Goal: Task Accomplishment & Management: Manage account settings

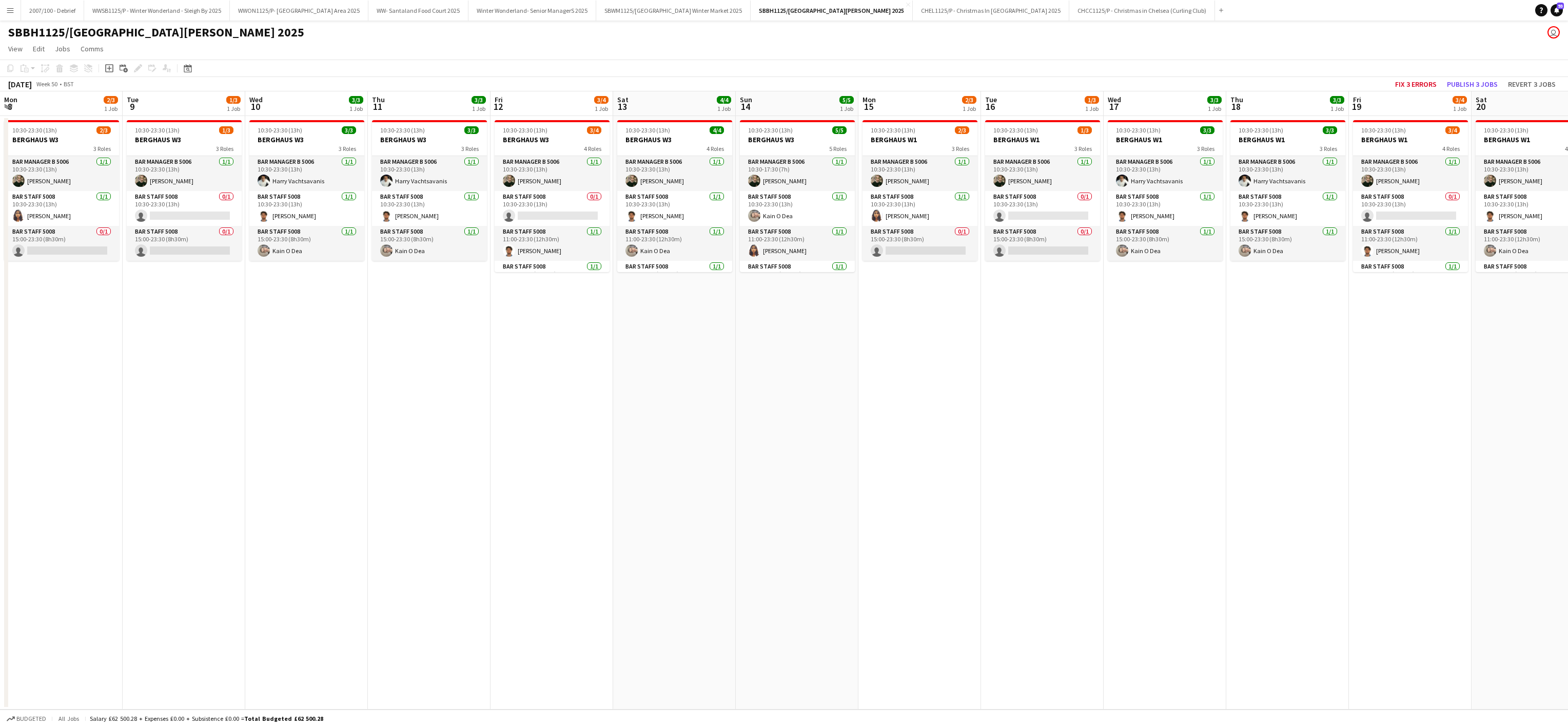
scroll to position [0, 313]
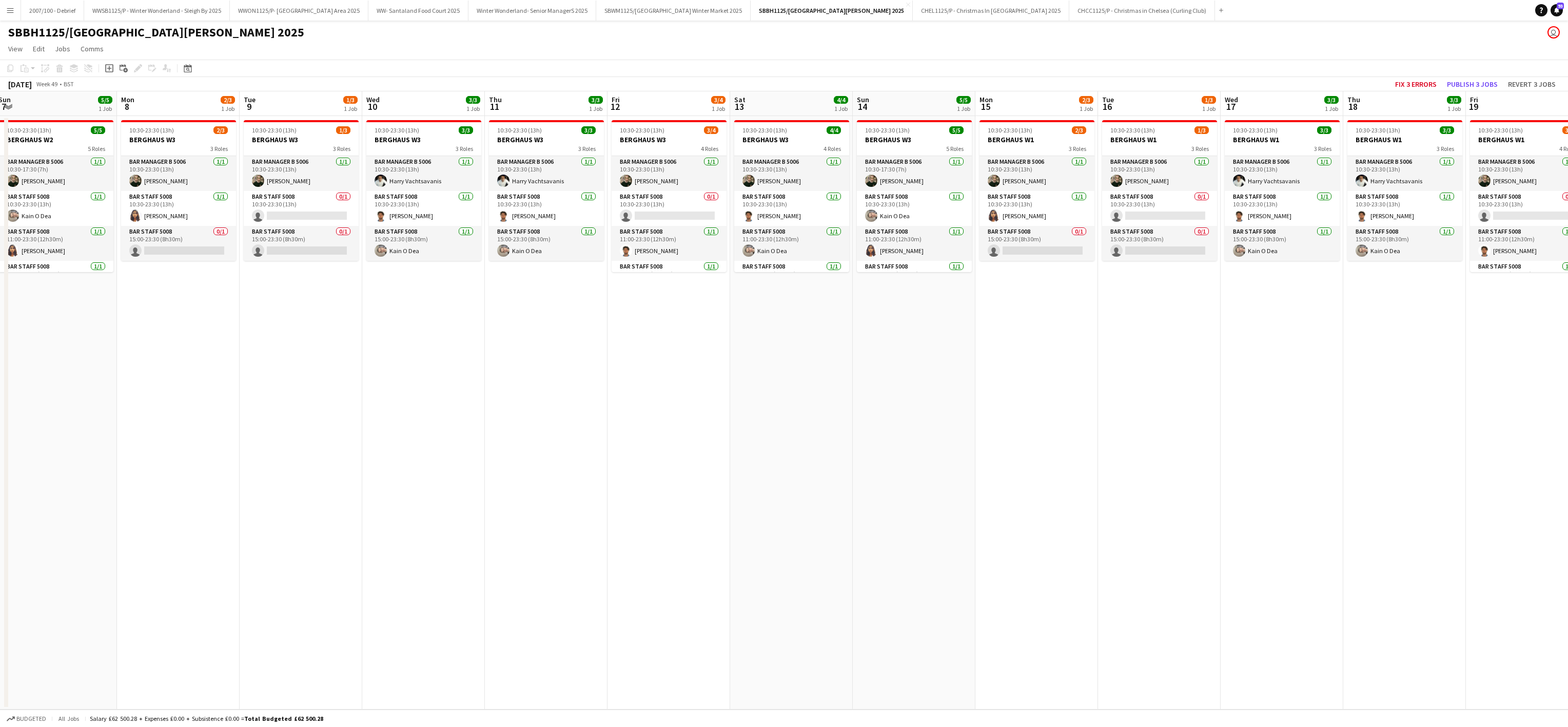
drag, startPoint x: 272, startPoint y: 381, endPoint x: 788, endPoint y: 314, distance: 520.3
click at [821, 352] on app-calendar-viewport "Fri 5 3/4 1 Job Sat 6 3/4 1 Job Sun 7 5/5 1 Job Mon 8 2/3 1 Job Tue 9 1/3 1 Job…" at bounding box center [784, 400] width 1568 height 618
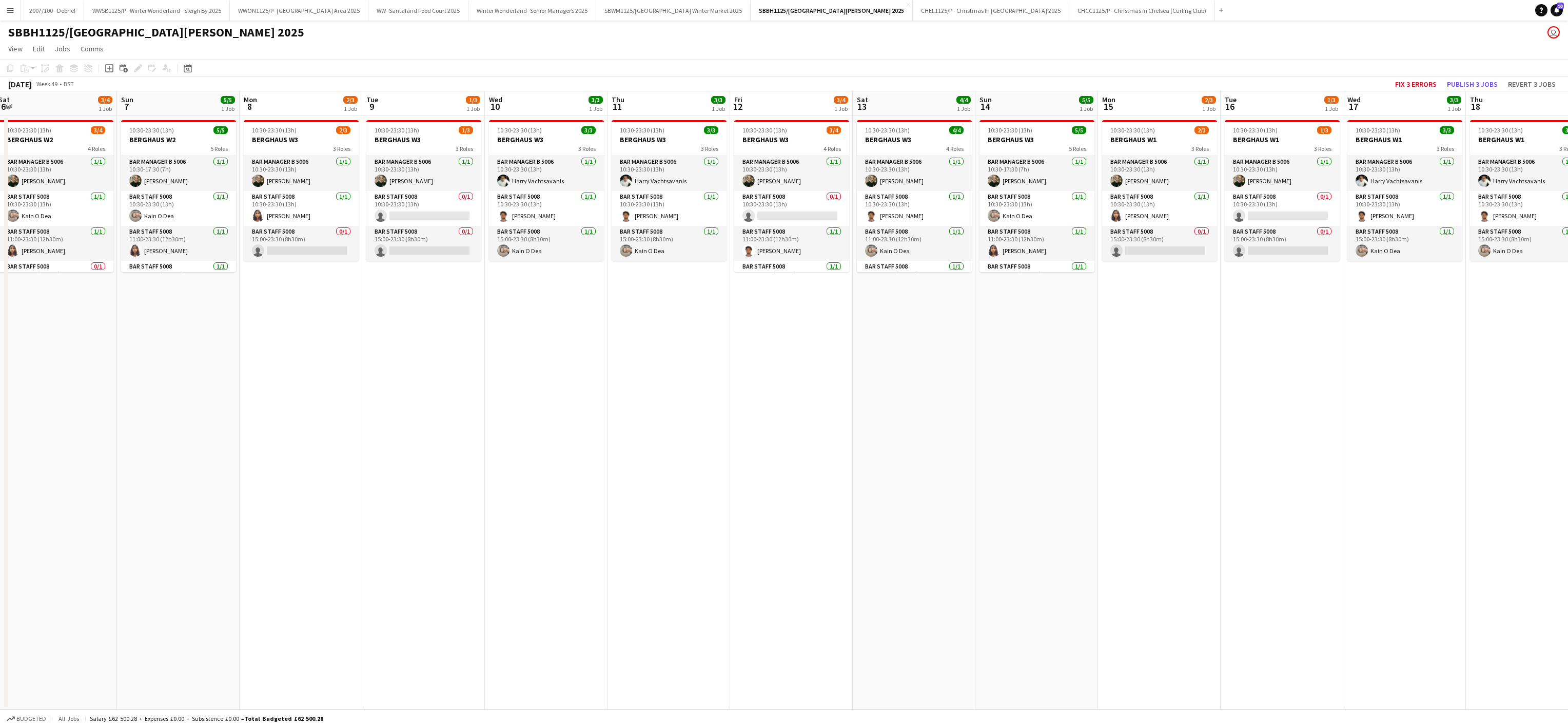
scroll to position [0, 255]
click at [6, 13] on app-icon "Menu" at bounding box center [10, 10] width 8 height 8
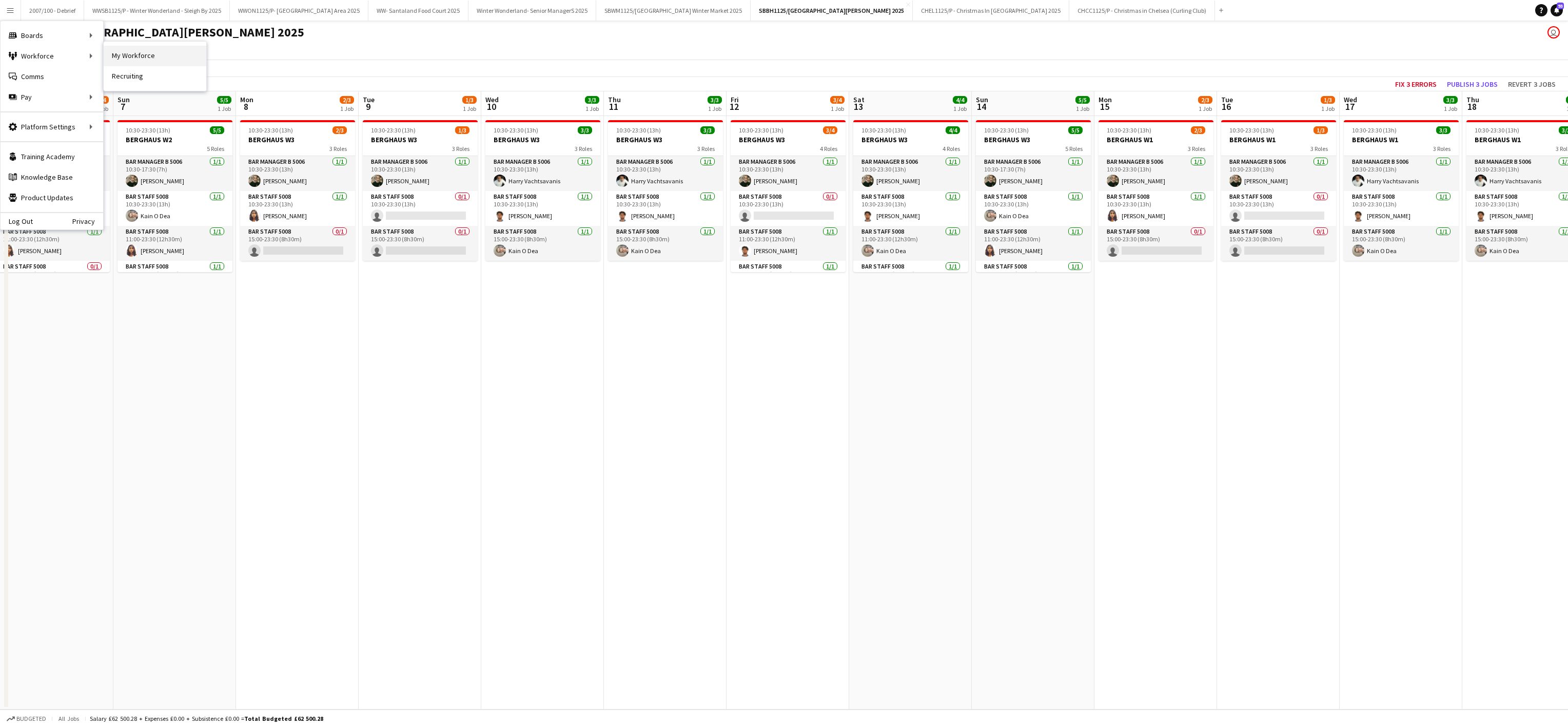
click at [135, 54] on link "My Workforce" at bounding box center [155, 56] width 102 height 21
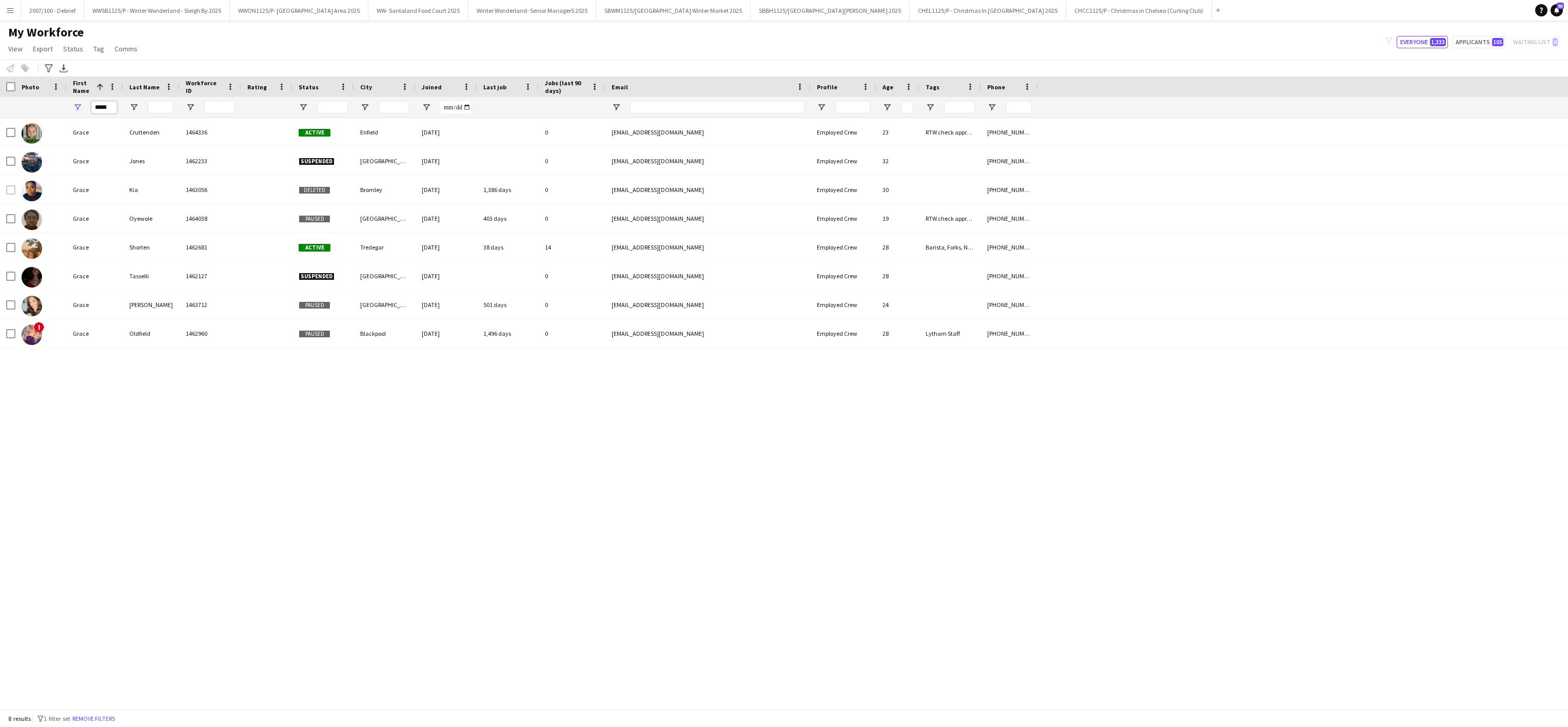
drag, startPoint x: 111, startPoint y: 111, endPoint x: -4, endPoint y: 123, distance: 115.6
click at [0, 123] on html "Menu Boards Boards Boards All jobs Status Workforce Workforce My Workforce Recr…" at bounding box center [784, 363] width 1568 height 727
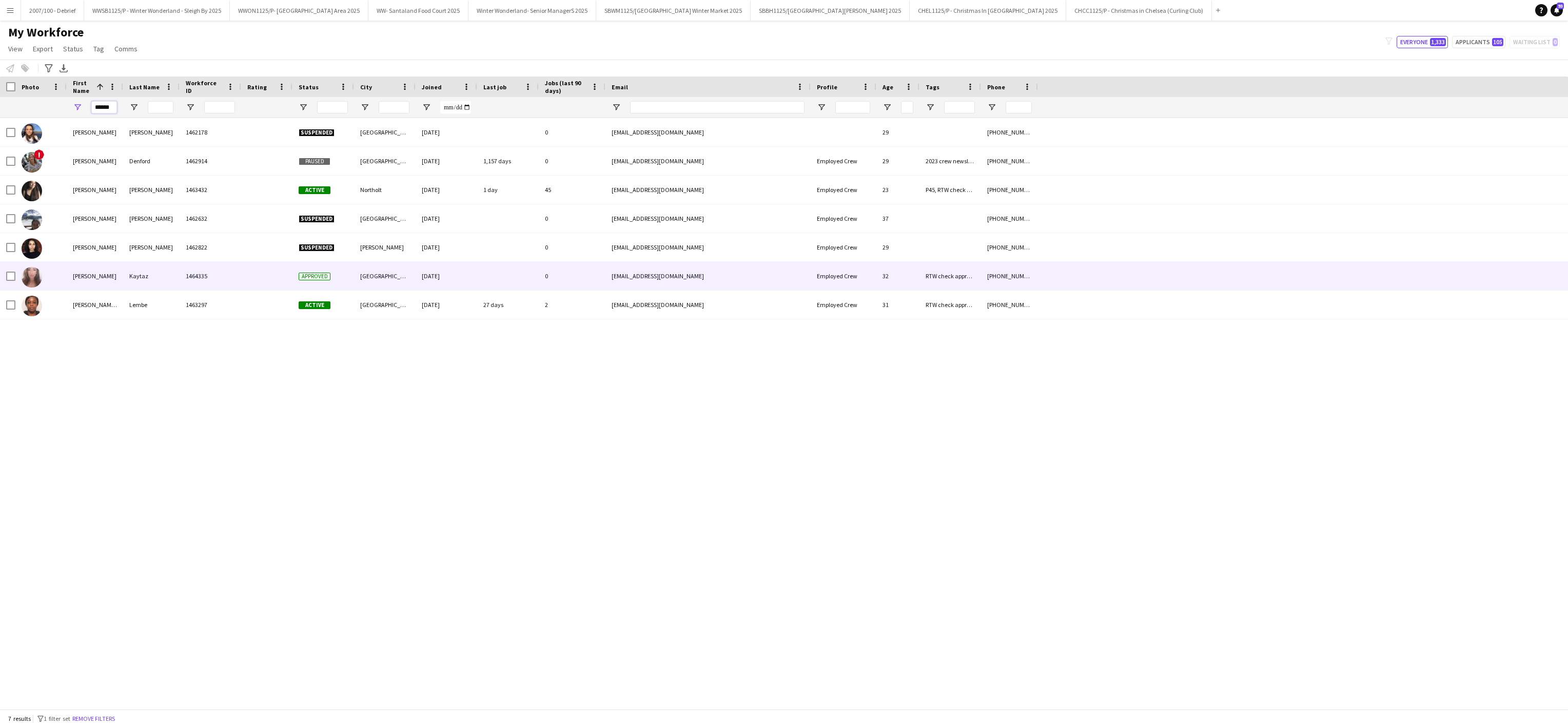
type input "******"
click at [177, 278] on div "Kaytaz" at bounding box center [151, 276] width 56 height 28
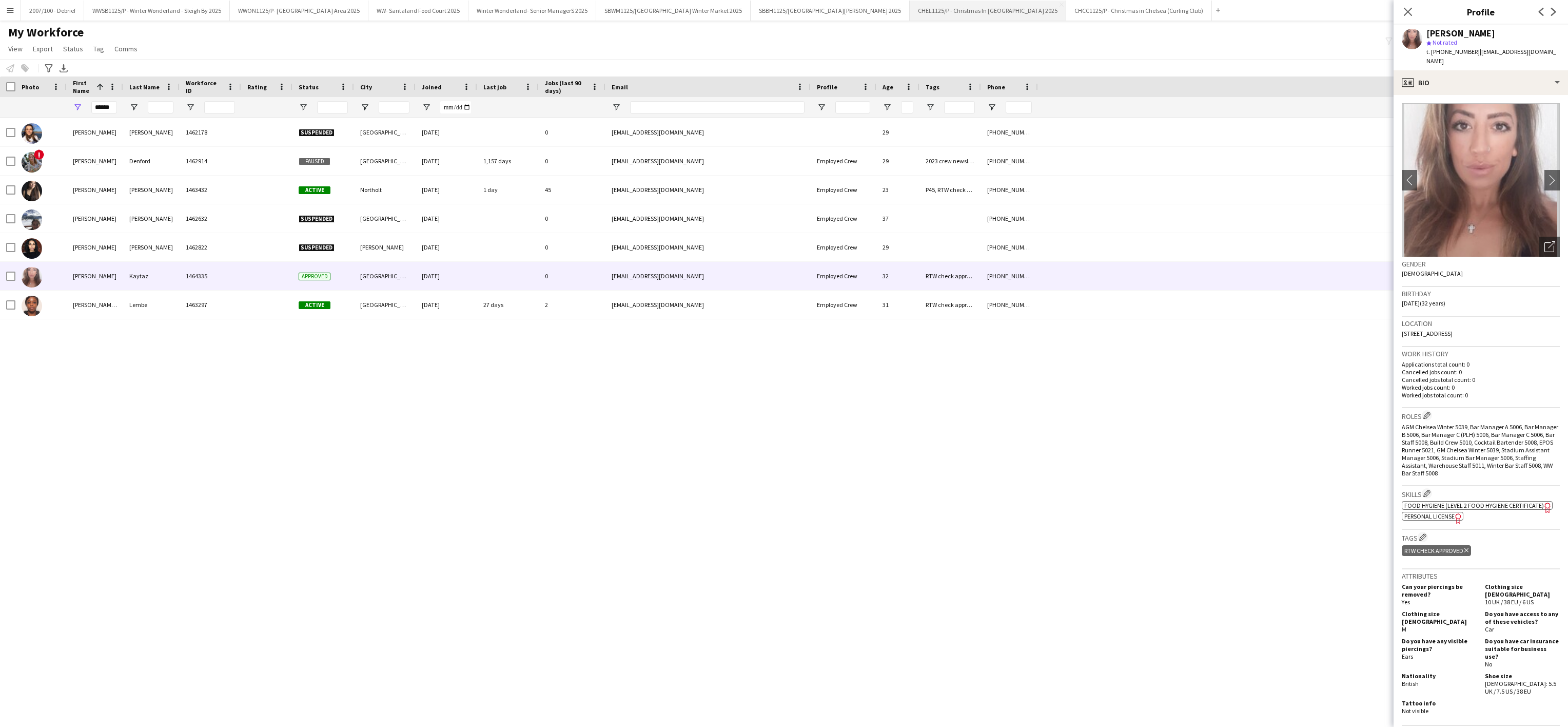
click at [975, 14] on button "CHEL1125/P - Christmas In [GEOGRAPHIC_DATA] 2025 Close" at bounding box center [987, 10] width 157 height 20
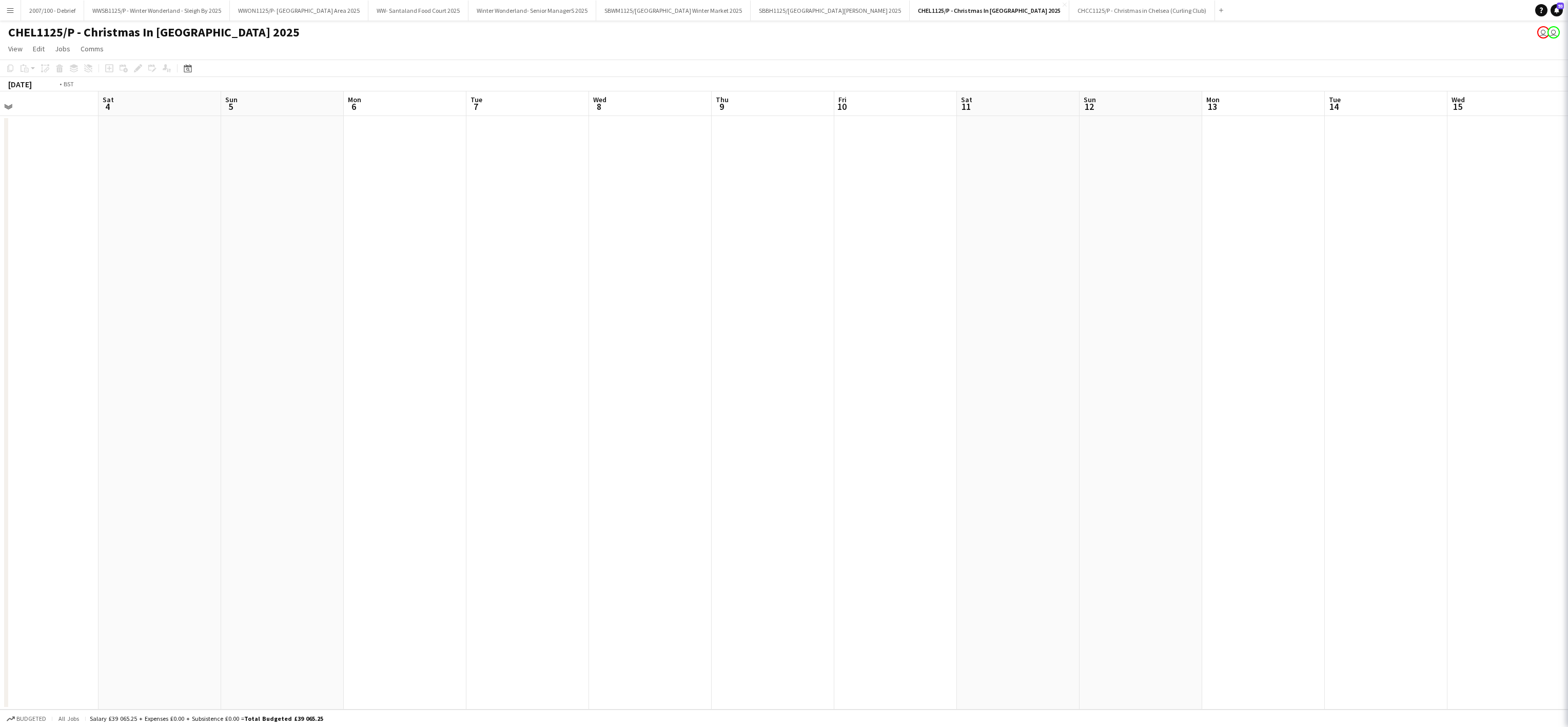
drag, startPoint x: 581, startPoint y: 448, endPoint x: -2, endPoint y: 531, distance: 588.9
click at [0, 531] on html "Menu Boards Boards Boards All jobs Status Workforce Workforce My Workforce Recr…" at bounding box center [784, 363] width 1568 height 727
drag, startPoint x: 330, startPoint y: 466, endPoint x: 879, endPoint y: 448, distance: 549.3
click at [308, 469] on app-calendar-viewport "Sat 11 Sun 12 Mon 13 Tue 14 Wed 15 Thu 16 Fri 17 Sat 18 Sun 19 Mon 20 Tue 21 We…" at bounding box center [784, 400] width 1568 height 618
drag, startPoint x: 879, startPoint y: 448, endPoint x: 392, endPoint y: 469, distance: 487.5
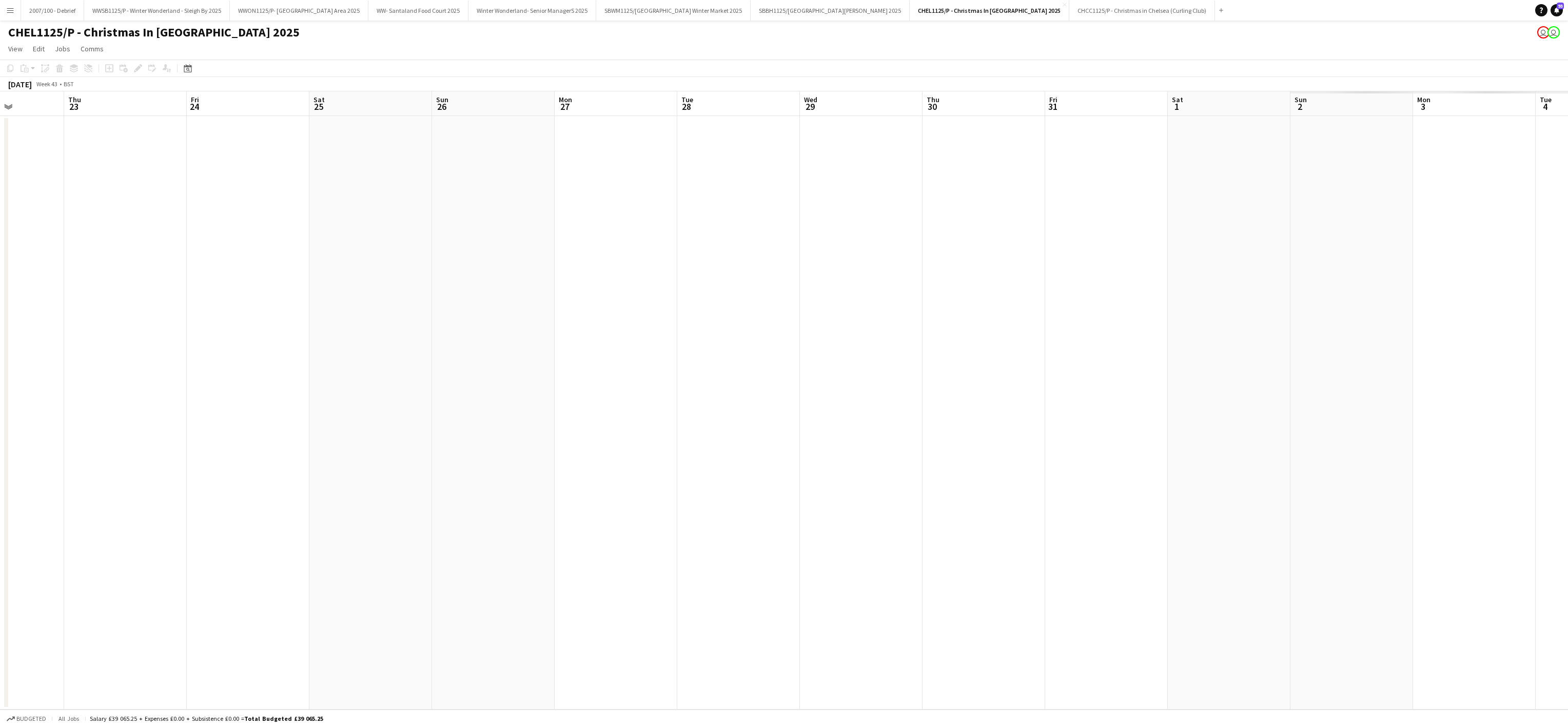
click at [18, 480] on app-calendar-viewport "Mon 20 Tue 21 Wed 22 Thu 23 Fri 24 Sat 25 Sun 26 Mon 27 Tue 28 Wed 29 Thu 30 Fr…" at bounding box center [784, 400] width 1568 height 618
drag, startPoint x: -4, startPoint y: 491, endPoint x: 907, endPoint y: 420, distance: 913.8
click at [10, 483] on app-calendar-viewport "Fri 24 Sat 25 Sun 26 Mon 27 Tue 28 Wed 29 Thu 30 Fri 31 Sat 1 Sun 2 Mon 3 Tue 4…" at bounding box center [784, 400] width 1568 height 618
drag, startPoint x: -4, startPoint y: 449, endPoint x: 117, endPoint y: 412, distance: 126.5
click at [1, 445] on app-calendar-viewport "Sat 1 Sun 2 Mon 3 Tue 4 Wed 5 Thu 6 Fri 7 Sat 8 Sun 9 Mon 10 Tue 11 Wed 12 Thu …" at bounding box center [784, 400] width 1568 height 618
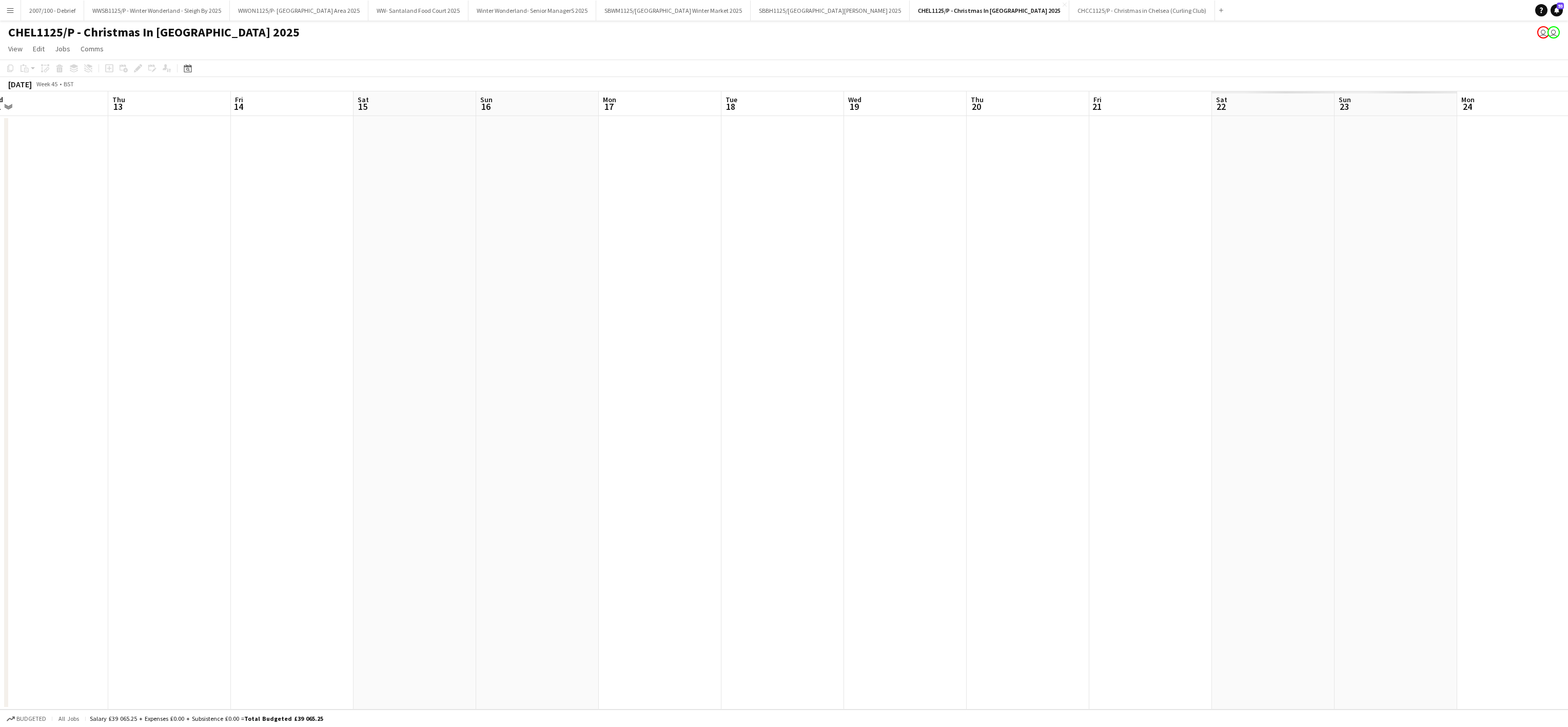
drag, startPoint x: -4, startPoint y: 443, endPoint x: 1079, endPoint y: 391, distance: 1084.2
click at [25, 431] on app-calendar-viewport "Sat 8 Sun 9 Mon 10 Tue 11 Wed 12 Thu 13 Fri 14 Sat 15 Sun 16 Mon 17 Tue 18 Wed …" at bounding box center [784, 400] width 1568 height 618
drag, startPoint x: 1079, startPoint y: 391, endPoint x: 173, endPoint y: 428, distance: 906.8
click at [33, 438] on app-calendar-viewport "Sat 8 Sun 9 Mon 10 Tue 11 Wed 12 Thu 13 Fri 14 Sat 15 Sun 16 Mon 17 Tue 18 Wed …" at bounding box center [784, 400] width 1568 height 618
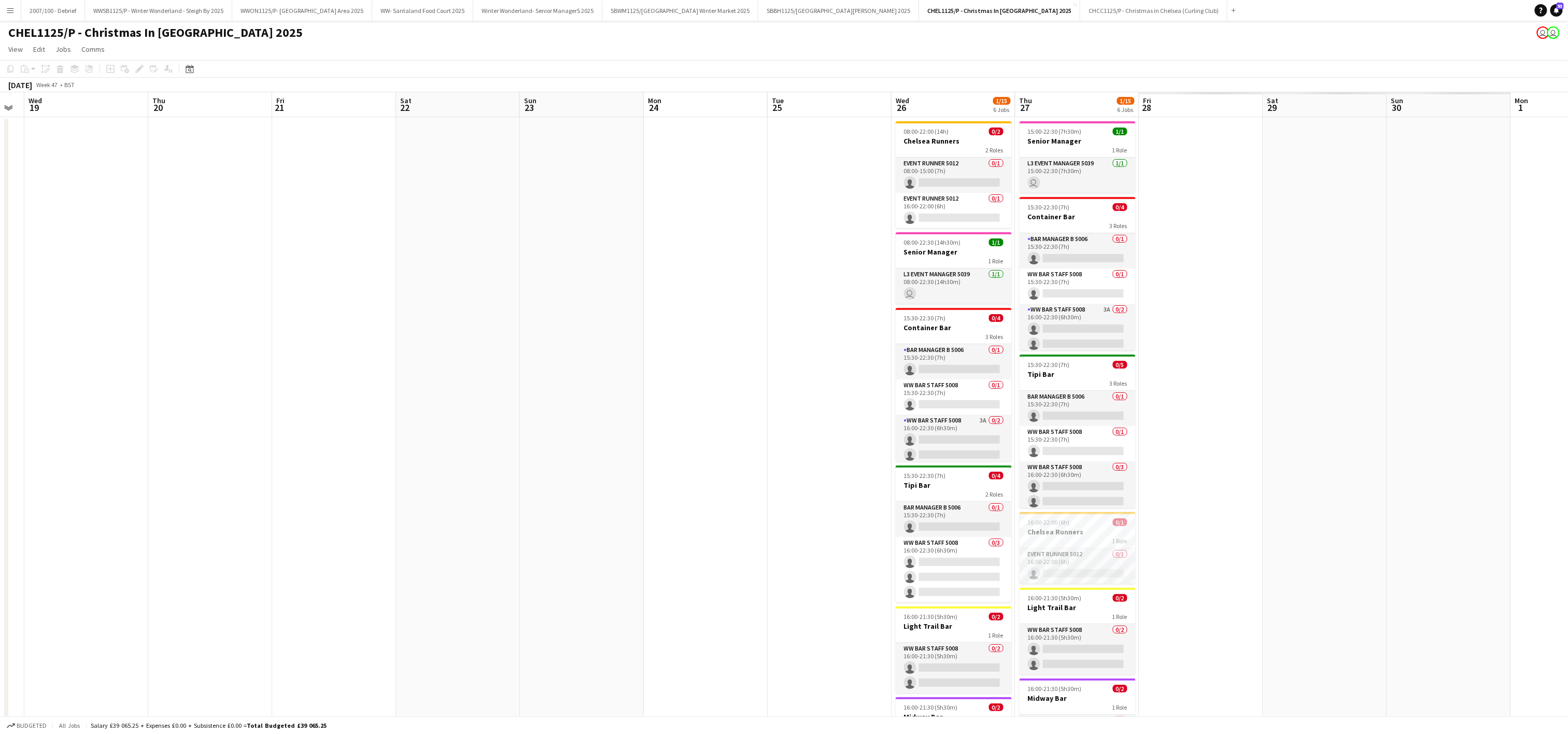
drag, startPoint x: -4, startPoint y: 498, endPoint x: 365, endPoint y: 466, distance: 370.4
click at [16, 489] on app-calendar-viewport "Sun 16 Mon 17 Tue 18 Wed 19 Thu 20 Fri 21 Sat 22 Sun 23 Mon 24 Tue 25 Wed 26 1/…" at bounding box center [784, 450] width 1568 height 716
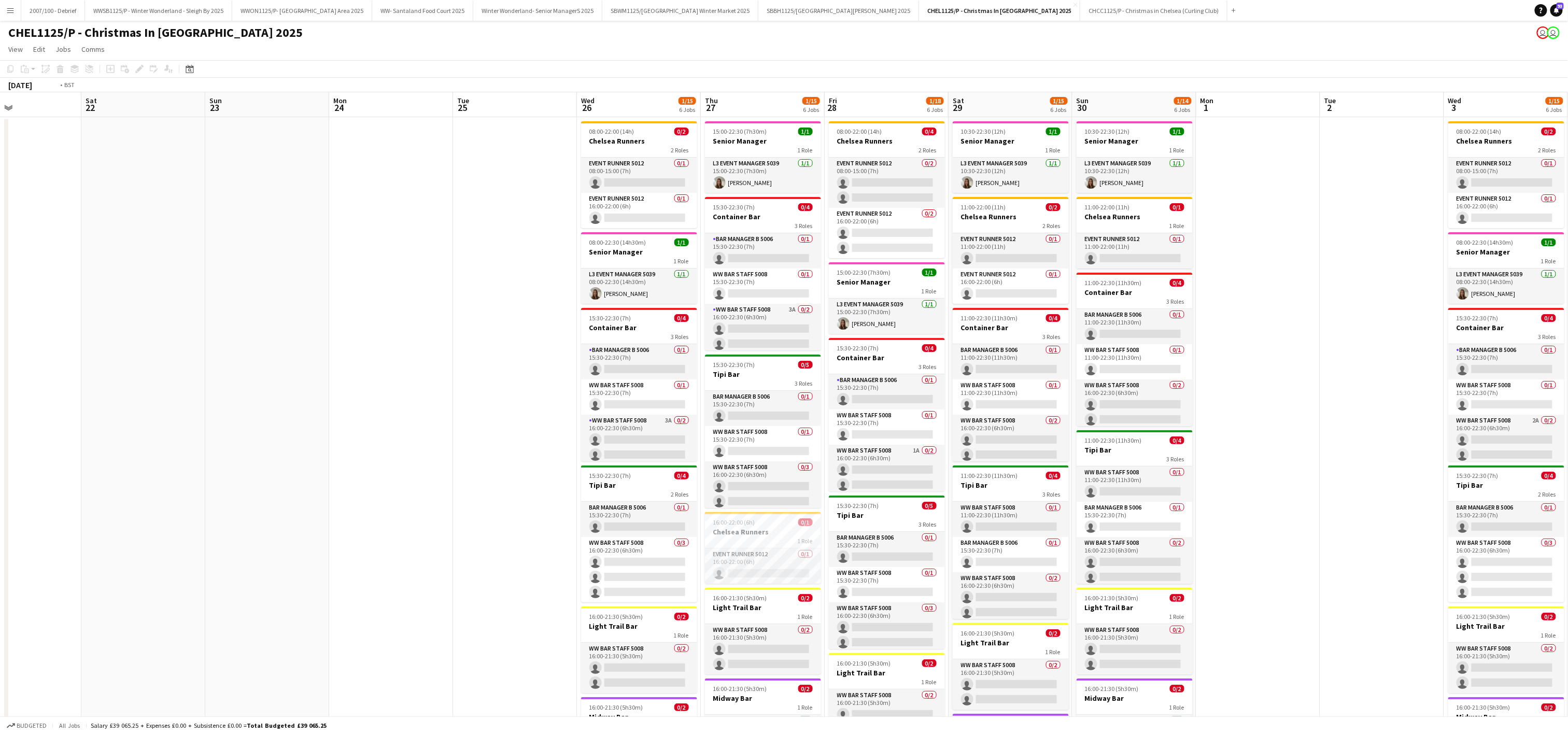
scroll to position [0, 409]
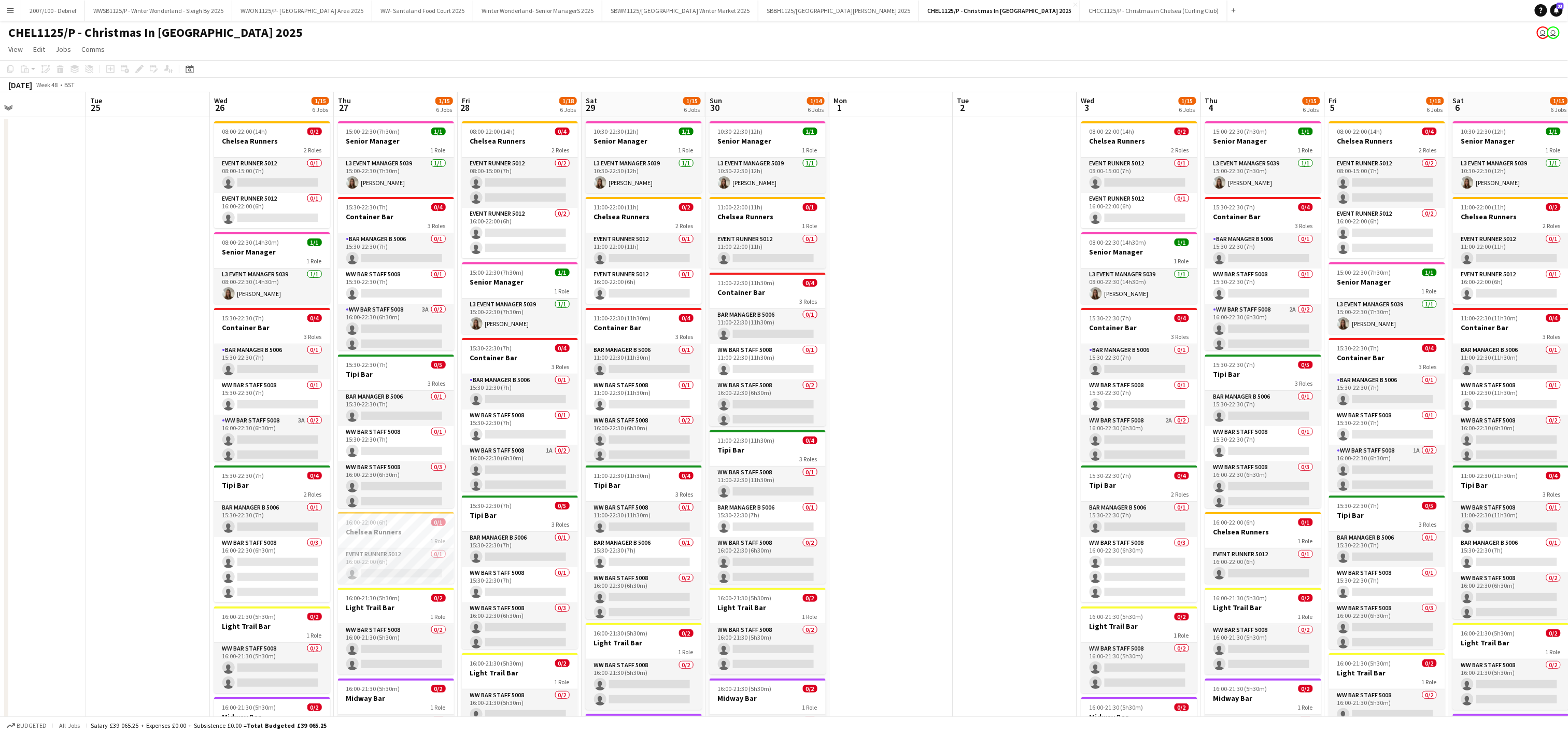
drag, startPoint x: 439, startPoint y: 388, endPoint x: 73, endPoint y: 412, distance: 366.8
click at [73, 412] on app-calendar-viewport "Fri 21 Sat 22 Sun 23 Mon 24 Tue 25 Wed 26 1/15 6 Jobs Thu 27 1/15 6 Jobs Fri 28…" at bounding box center [784, 473] width 1568 height 762
click at [265, 375] on app-card-role "Bar Manager B 5006 0/1 15:30-22:30 (7h) single-neutral-actions" at bounding box center [271, 361] width 116 height 35
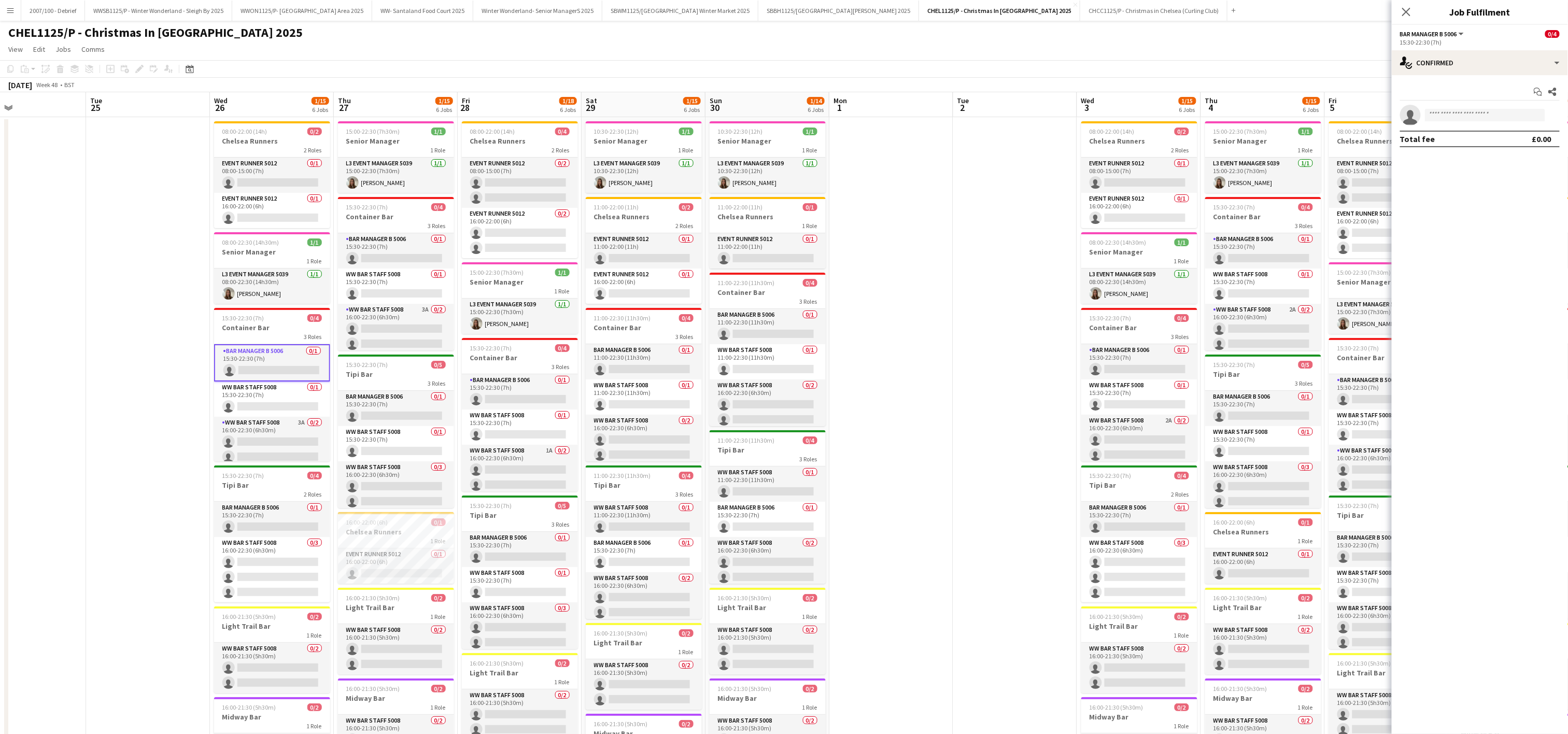
click at [124, 494] on app-date-cell at bounding box center [148, 485] width 124 height 737
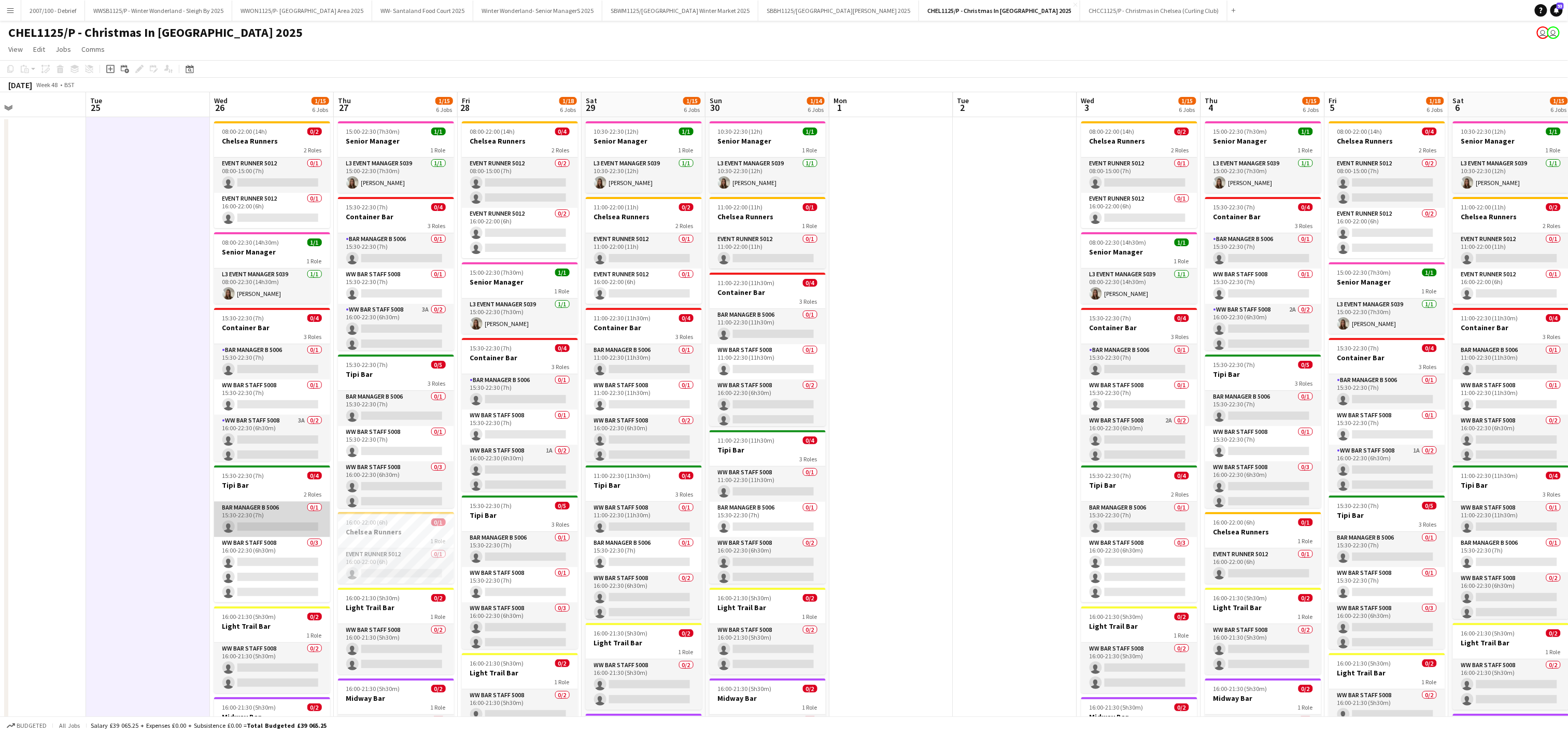
click at [271, 521] on app-card-role "Bar Manager B 5006 0/1 15:30-22:30 (7h) single-neutral-actions" at bounding box center [271, 519] width 116 height 35
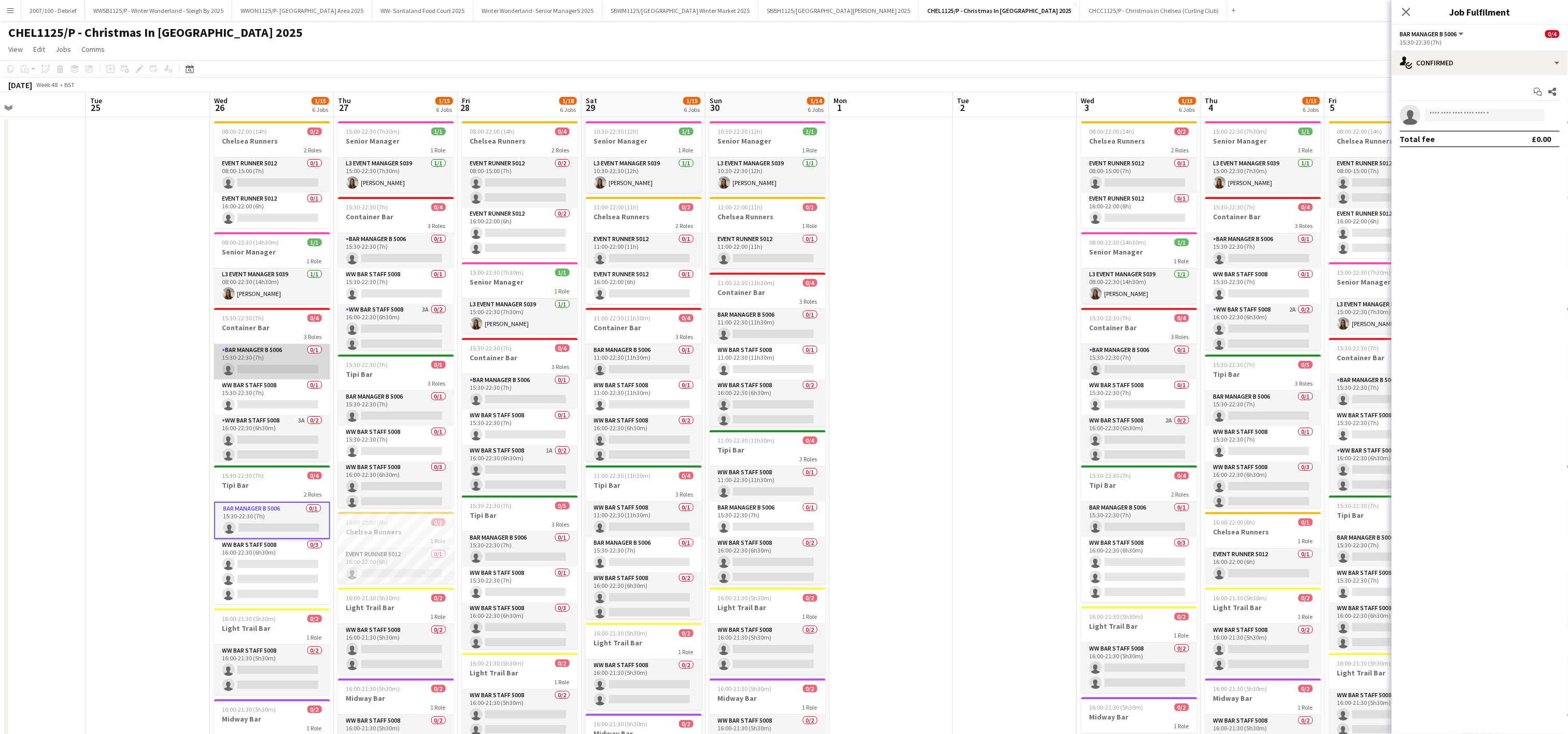
click at [289, 368] on app-card-role "Bar Manager B 5006 0/1 15:30-22:30 (7h) single-neutral-actions" at bounding box center [271, 361] width 116 height 35
click at [385, 246] on app-card-role "Bar Manager B 5006 0/1 15:30-22:30 (7h) single-neutral-actions" at bounding box center [396, 250] width 116 height 35
click at [501, 400] on app-card-role "Bar Manager B 5006 0/1 15:30-22:30 (7h) single-neutral-actions" at bounding box center [520, 391] width 116 height 35
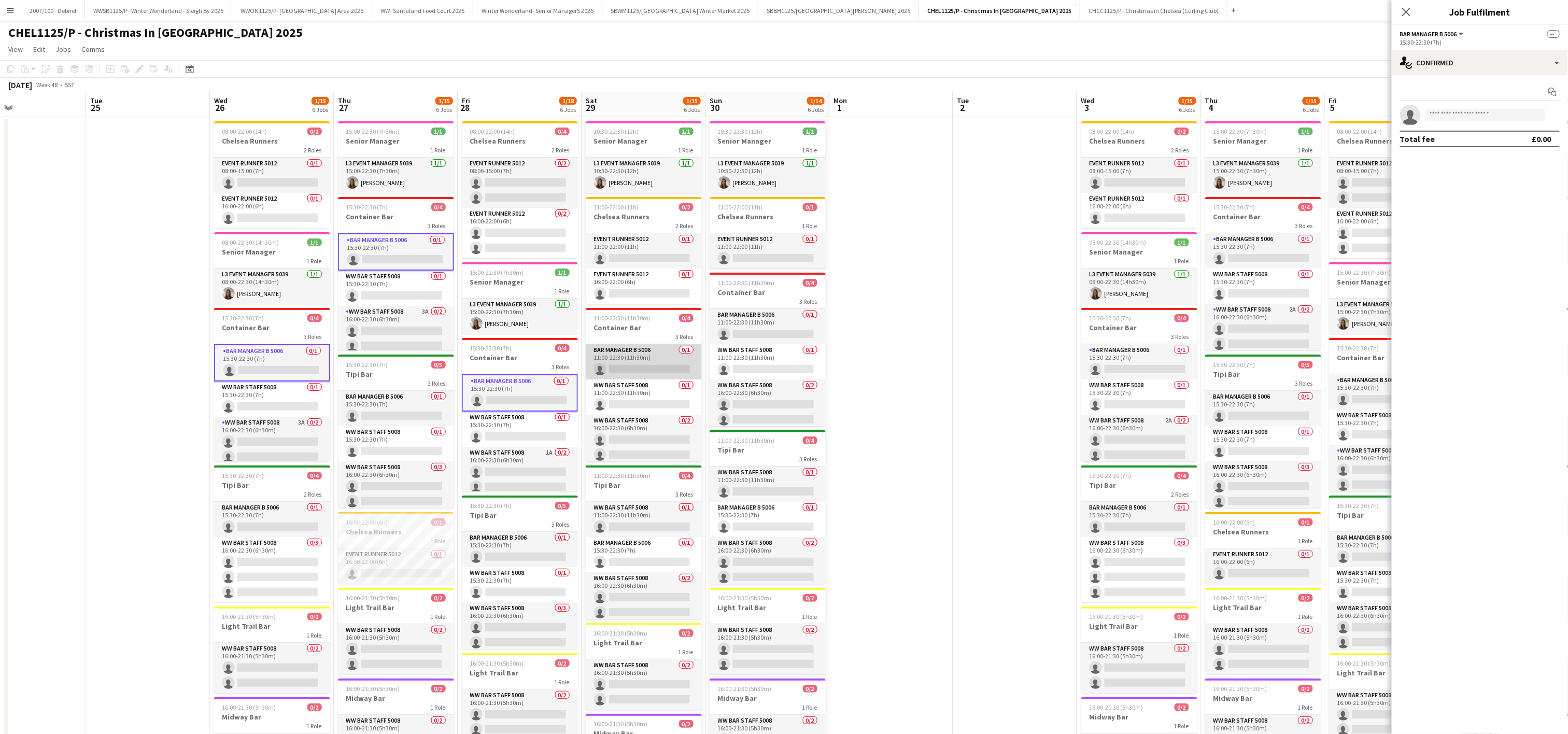
click at [622, 377] on app-card-role "Bar Manager B 5006 0/1 11:00-22:30 (11h30m) single-neutral-actions" at bounding box center [643, 361] width 116 height 35
click at [767, 326] on app-card-role "Bar Manager B 5006 0/1 11:00-22:30 (11h30m) single-neutral-actions" at bounding box center [767, 326] width 116 height 35
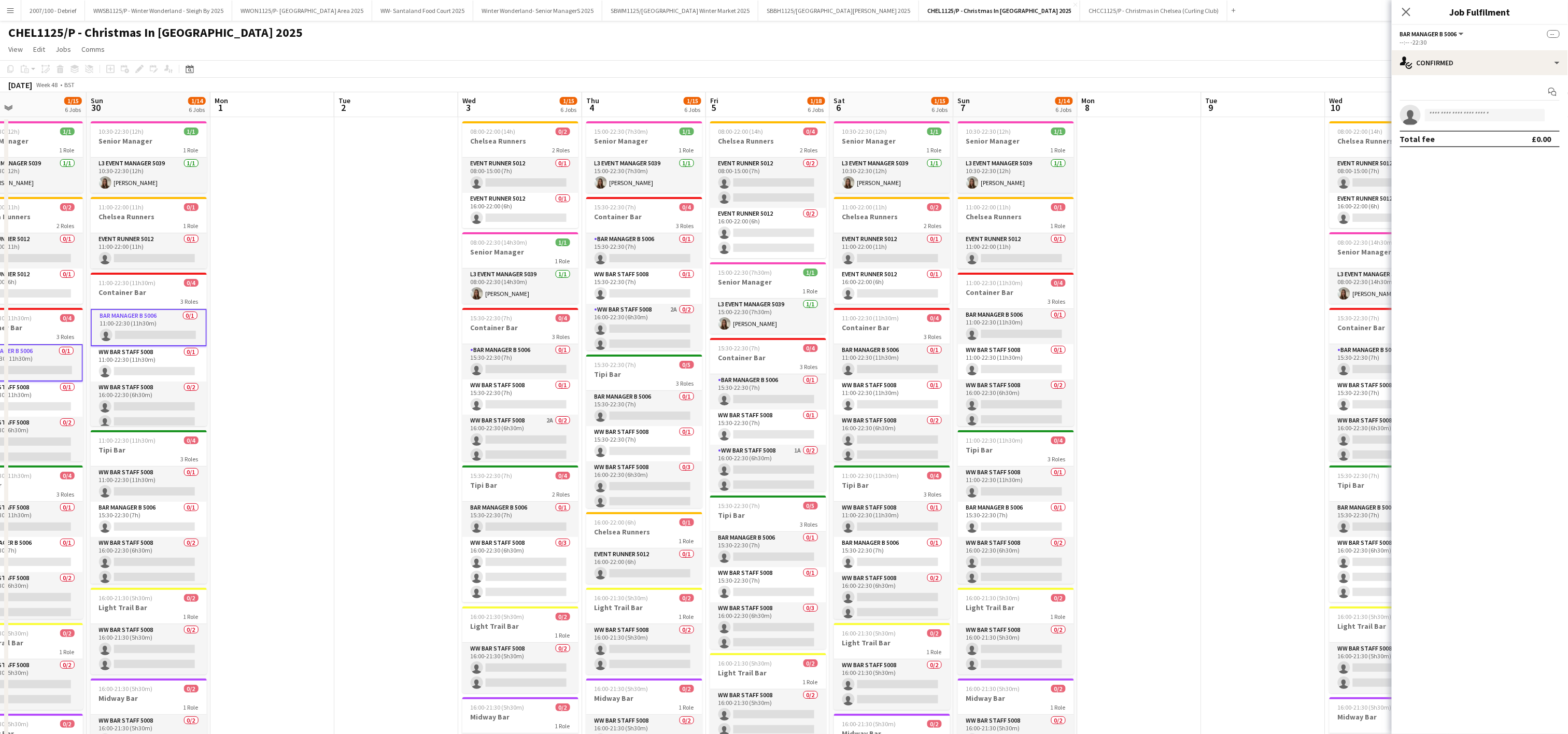
scroll to position [0, 348]
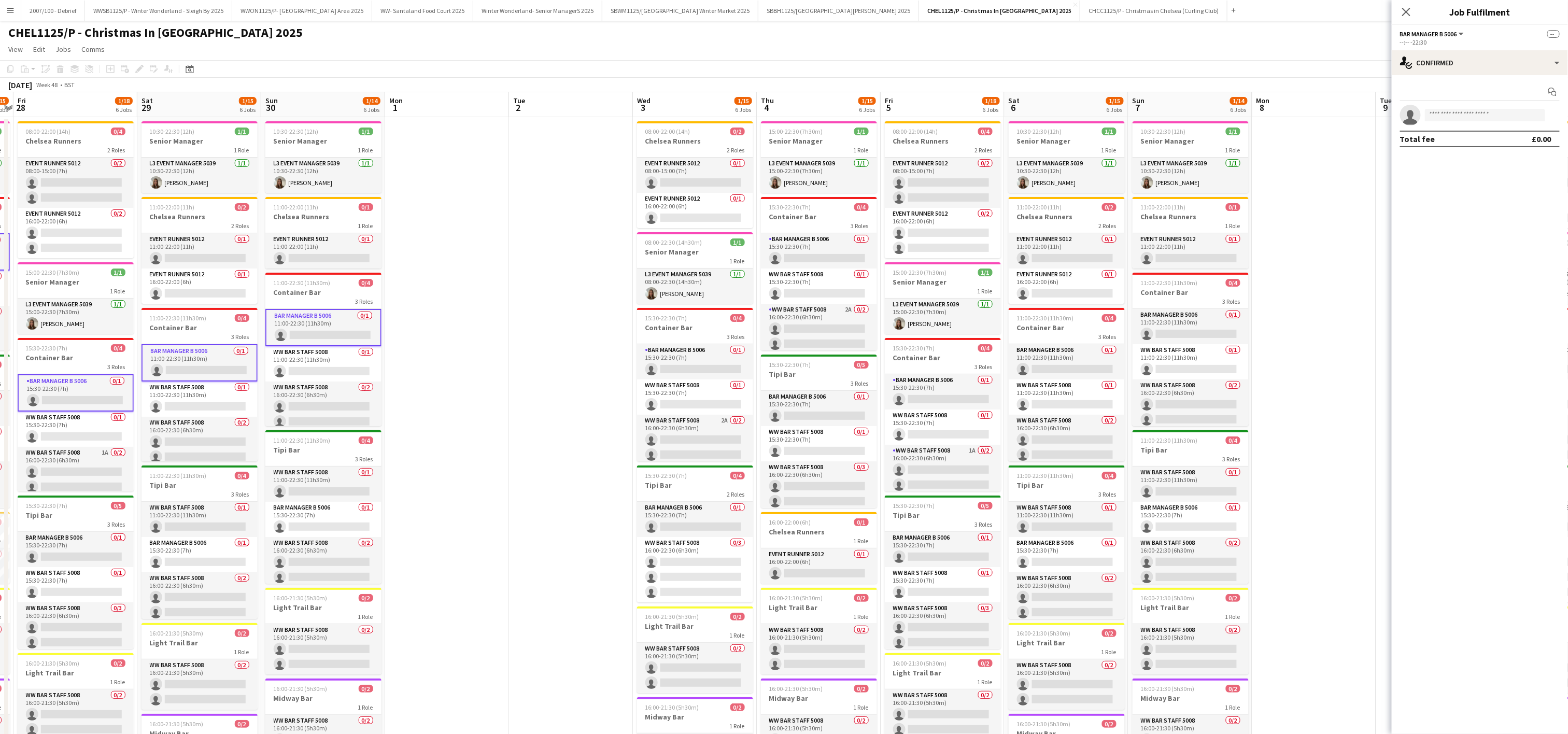
drag, startPoint x: 939, startPoint y: 400, endPoint x: 382, endPoint y: 441, distance: 558.5
click at [382, 445] on app-calendar-viewport "Tue 25 Wed 26 1/15 6 Jobs Thu 27 1/15 6 Jobs Fri 28 1/18 6 Jobs Sat 29 1/15 6 J…" at bounding box center [784, 473] width 1568 height 762
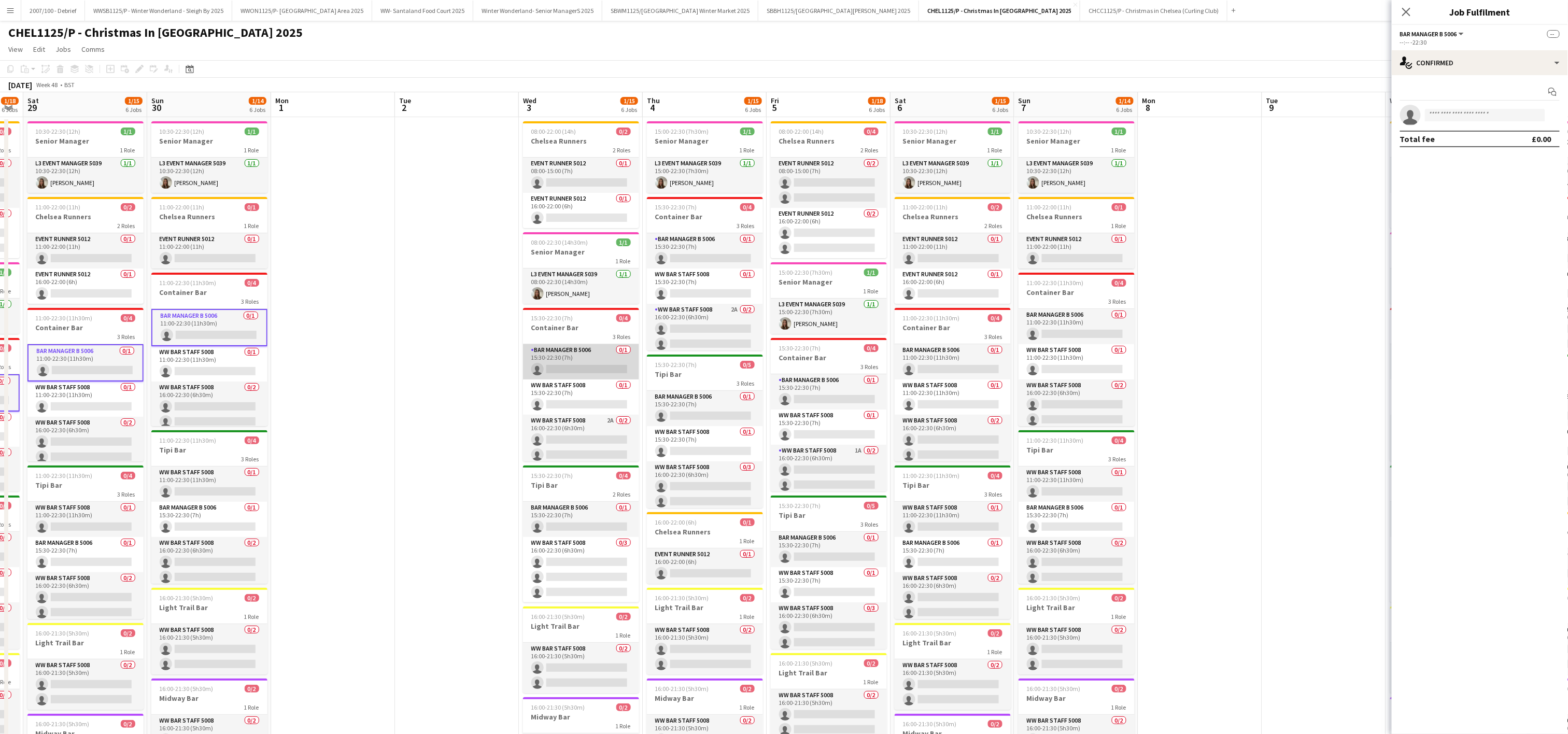
click at [575, 362] on app-card-role "Bar Manager B 5006 0/1 15:30-22:30 (7h) single-neutral-actions" at bounding box center [580, 361] width 116 height 35
click at [665, 400] on app-card-role "Bar Manager B 5006 0/1 15:30-22:30 (7h) single-neutral-actions" at bounding box center [705, 408] width 116 height 35
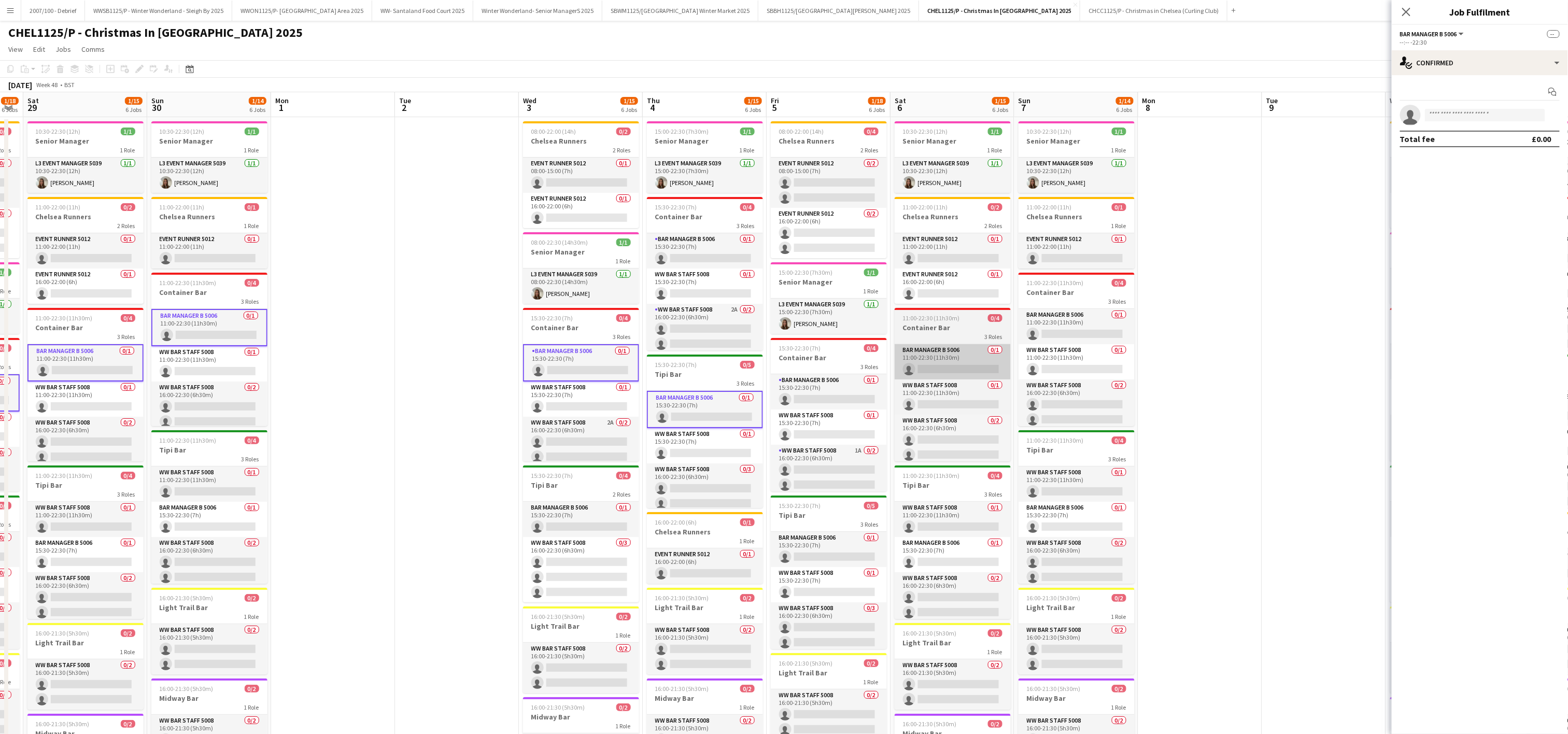
drag, startPoint x: 799, startPoint y: 388, endPoint x: 929, endPoint y: 364, distance: 132.2
click at [805, 388] on app-calendar-viewport "Wed 26 1/15 6 Jobs Thu 27 1/15 6 Jobs Fri 28 1/18 6 Jobs Sat 29 1/15 6 Jobs Sun…" at bounding box center [784, 473] width 1568 height 762
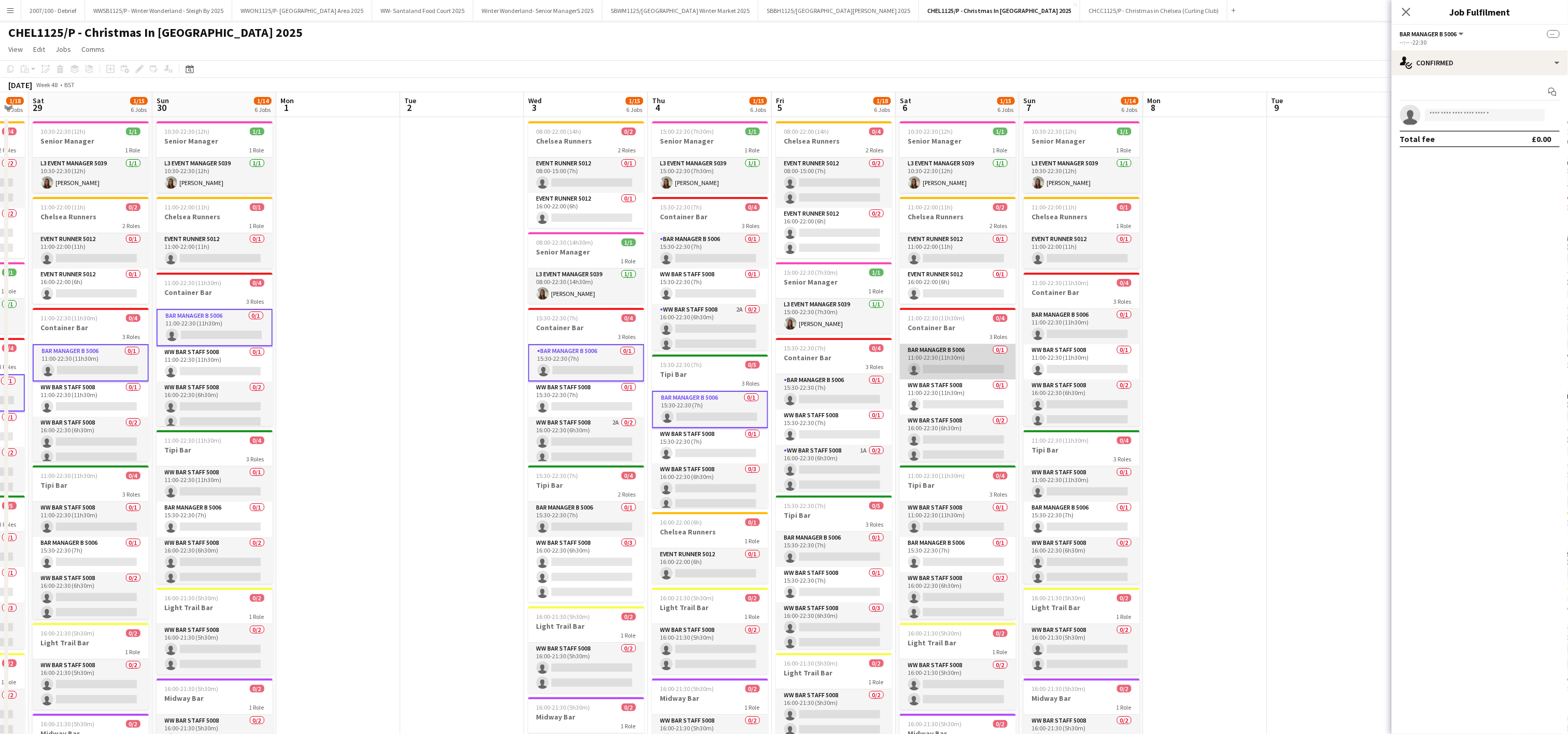
click at [934, 363] on app-card-role "Bar Manager B 5006 0/1 11:00-22:30 (11h30m) single-neutral-actions" at bounding box center [958, 361] width 116 height 35
click at [842, 400] on app-card-role "Bar Manager B 5006 0/1 15:30-22:30 (7h) single-neutral-actions" at bounding box center [834, 391] width 116 height 35
drag, startPoint x: 1050, startPoint y: 325, endPoint x: 1231, endPoint y: 349, distance: 182.6
click at [1050, 325] on app-card-role "Bar Manager B 5006 0/1 11:00-22:30 (11h30m) single-neutral-actions" at bounding box center [1081, 326] width 116 height 35
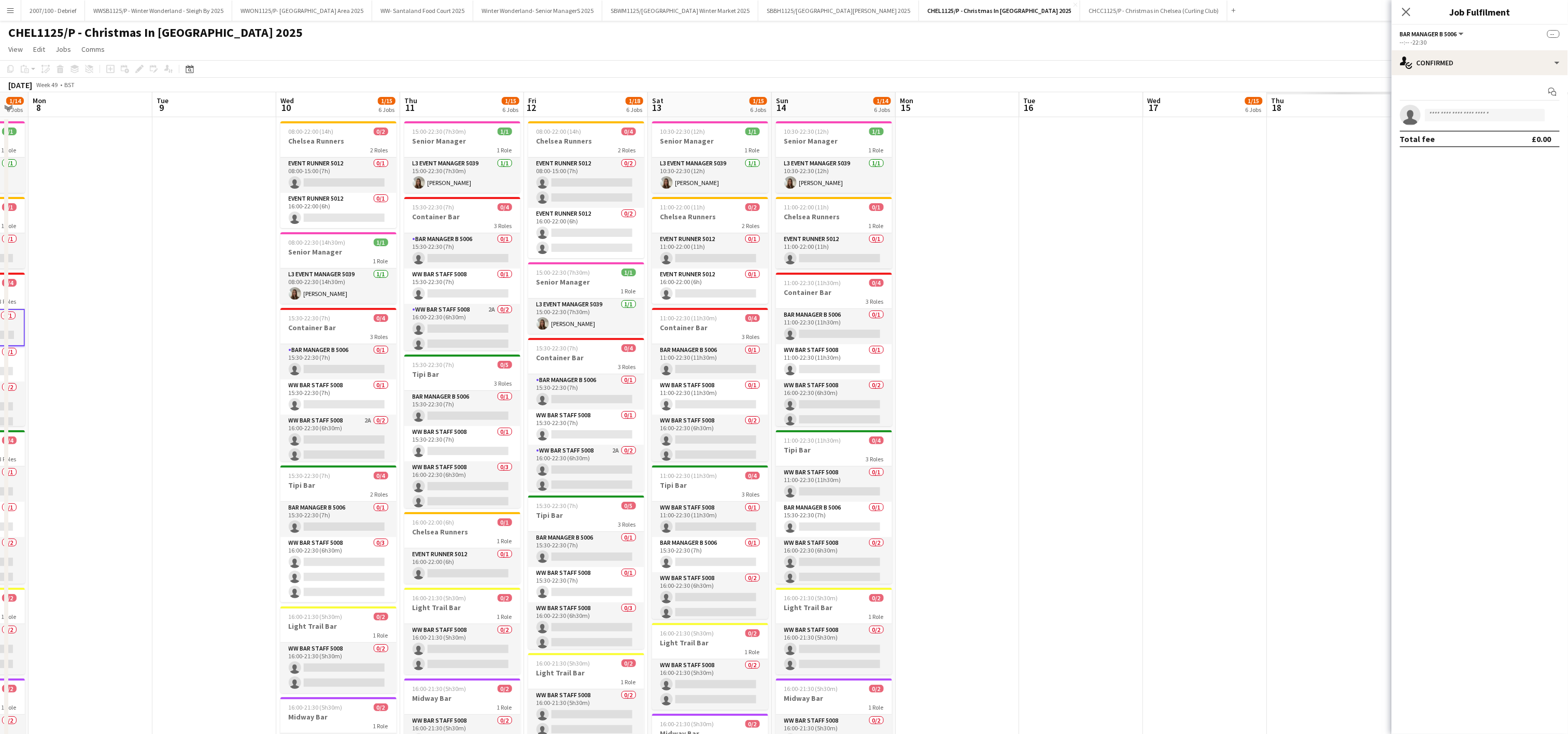
scroll to position [0, 270]
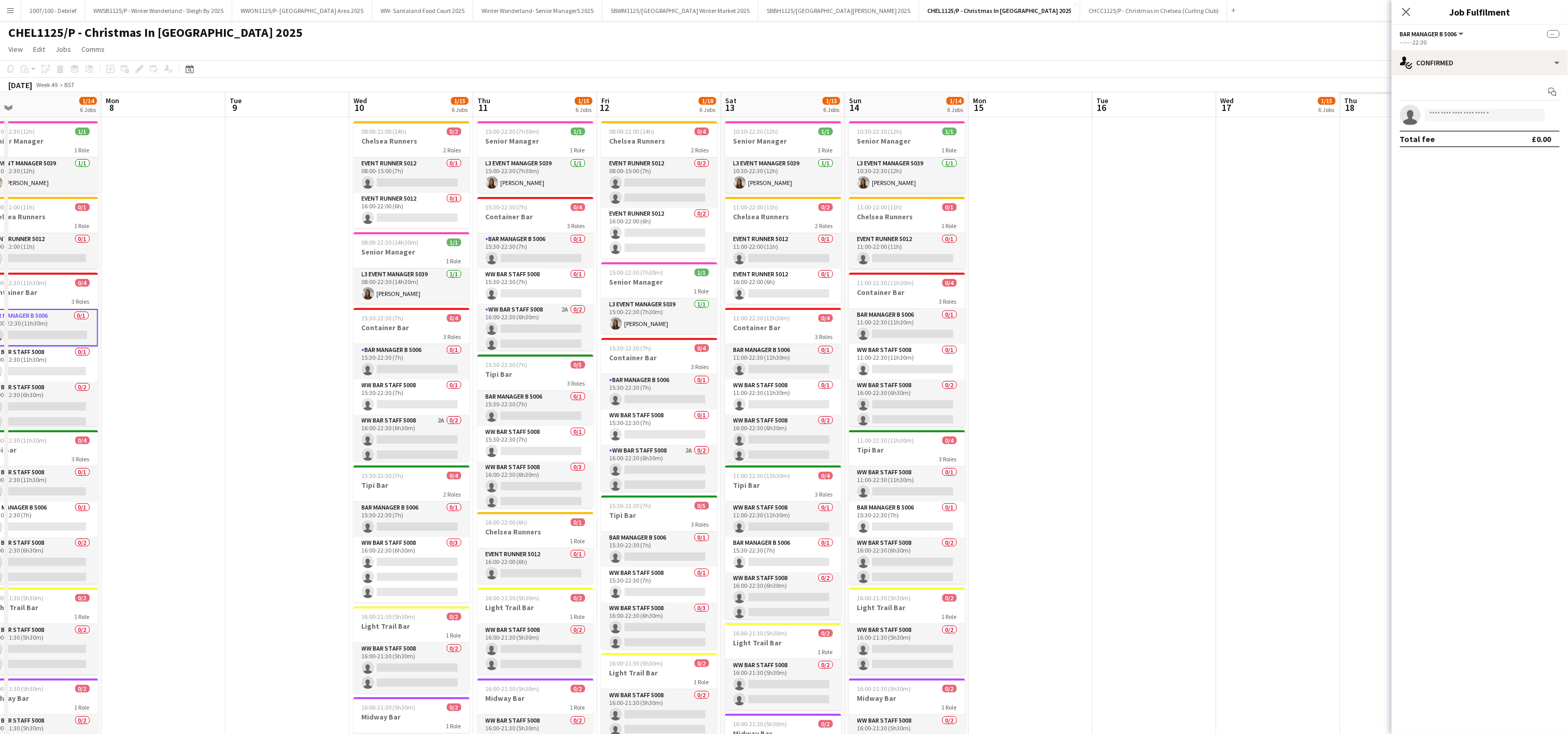
drag, startPoint x: 1276, startPoint y: 361, endPoint x: 234, endPoint y: 455, distance: 1046.2
click at [234, 455] on app-calendar-viewport "Fri 5 1/18 6 Jobs Sat 6 1/15 6 Jobs Sun 7 1/14 6 Jobs Mon 8 Tue 9 Wed 10 1/15 6…" at bounding box center [784, 473] width 1568 height 762
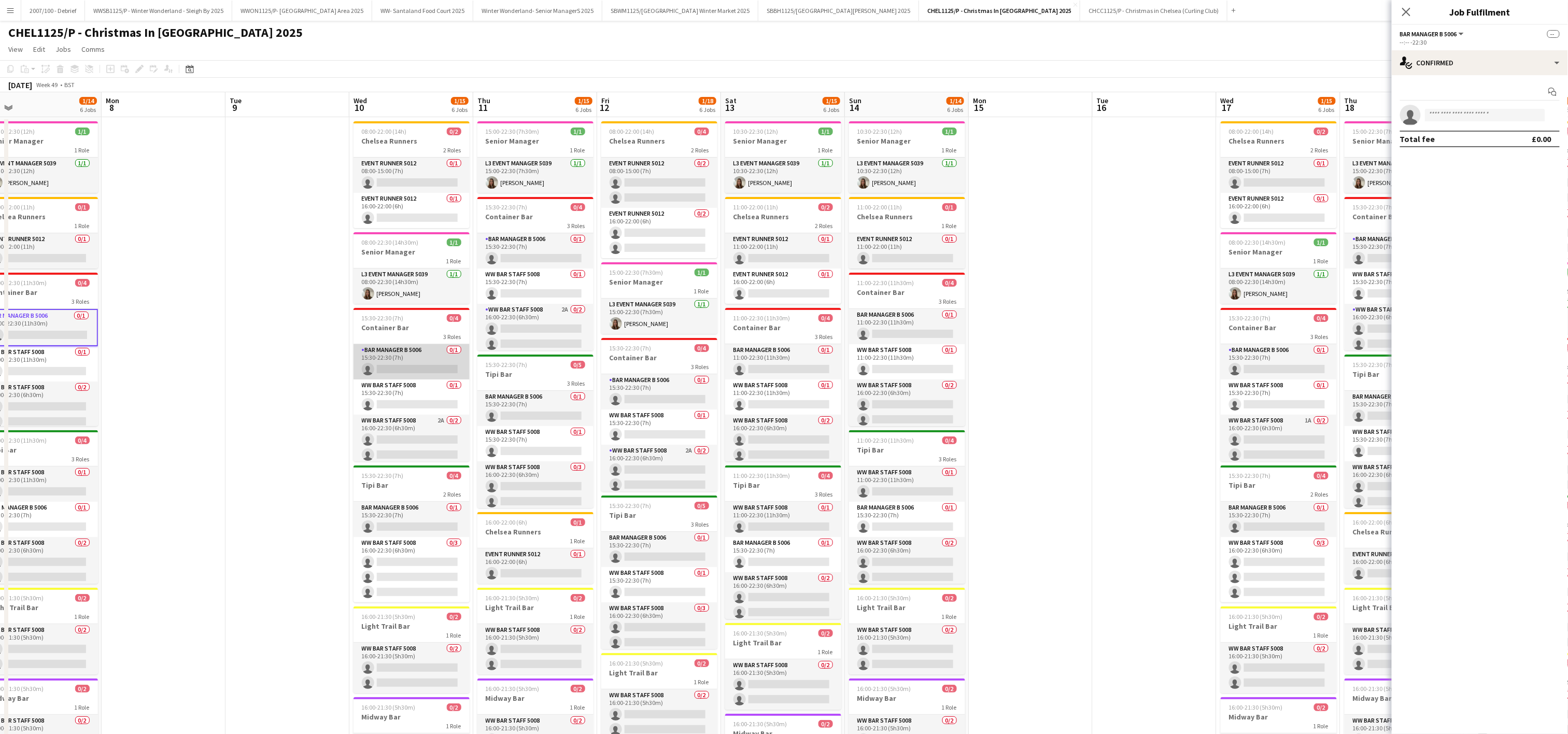
click at [391, 363] on app-card-role "Bar Manager B 5006 0/1 15:30-22:30 (7h) single-neutral-actions" at bounding box center [411, 361] width 116 height 35
click at [519, 260] on app-card-role "Bar Manager B 5006 0/1 15:30-22:30 (7h) single-neutral-actions" at bounding box center [535, 250] width 116 height 35
click at [644, 375] on div "Bar Manager B 5006 0/1 15:30-22:30 (7h) single-neutral-actions WW Bar Staff 500…" at bounding box center [659, 432] width 116 height 118
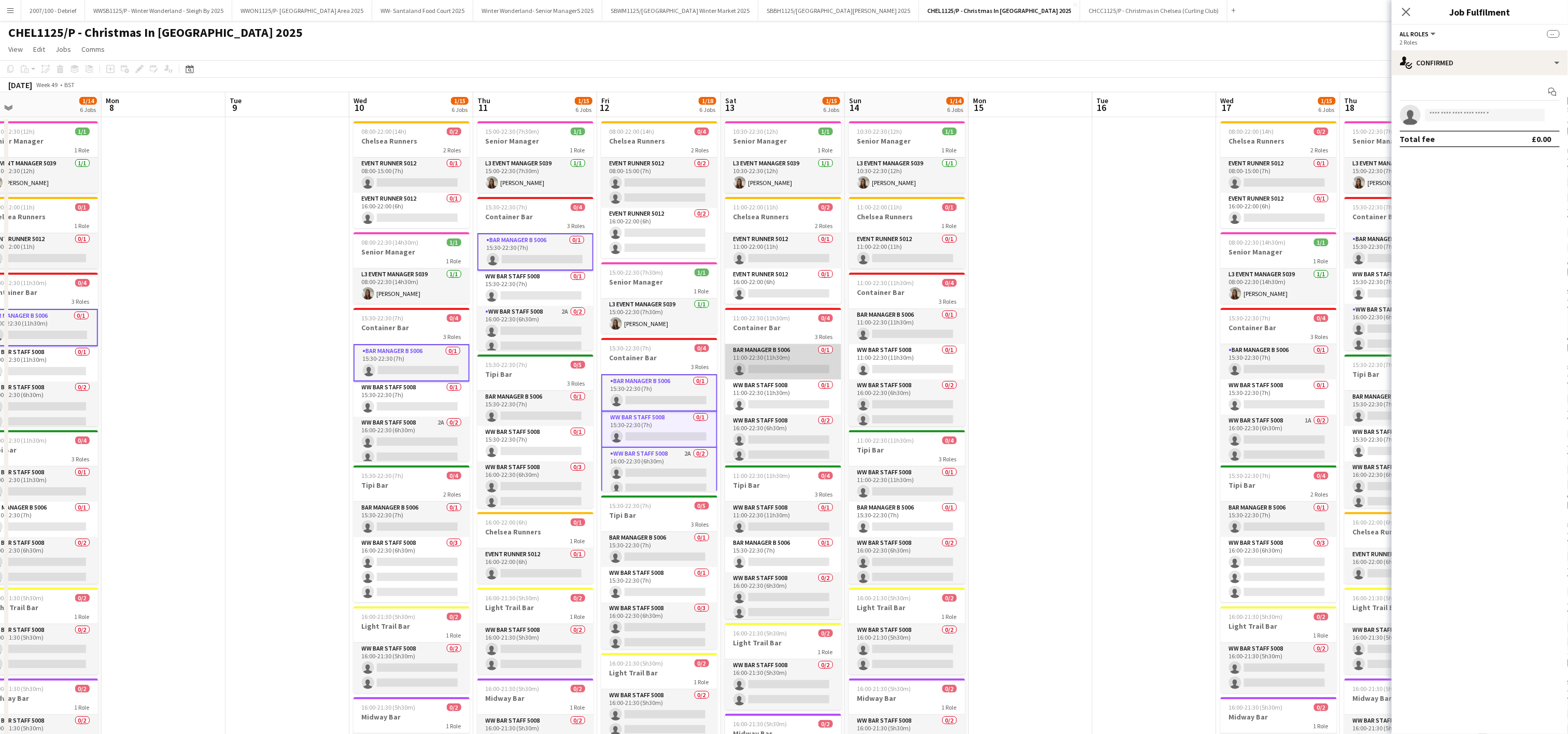
click at [795, 364] on app-card-role "Bar Manager B 5006 0/1 11:00-22:30 (11h30m) single-neutral-actions" at bounding box center [783, 361] width 116 height 35
click at [676, 417] on app-card-role "WW Bar Staff 5008 0/1 15:30-22:30 (7h) single-neutral-actions" at bounding box center [659, 430] width 116 height 36
click at [682, 466] on app-card-role "WW Bar Staff 5008 2A 0/2 16:00-22:30 (6h30m) single-neutral-actions single-neut…" at bounding box center [659, 473] width 116 height 52
click at [888, 337] on app-card-role "Bar Manager B 5006 0/1 11:00-22:30 (11h30m) single-neutral-actions" at bounding box center [907, 326] width 116 height 35
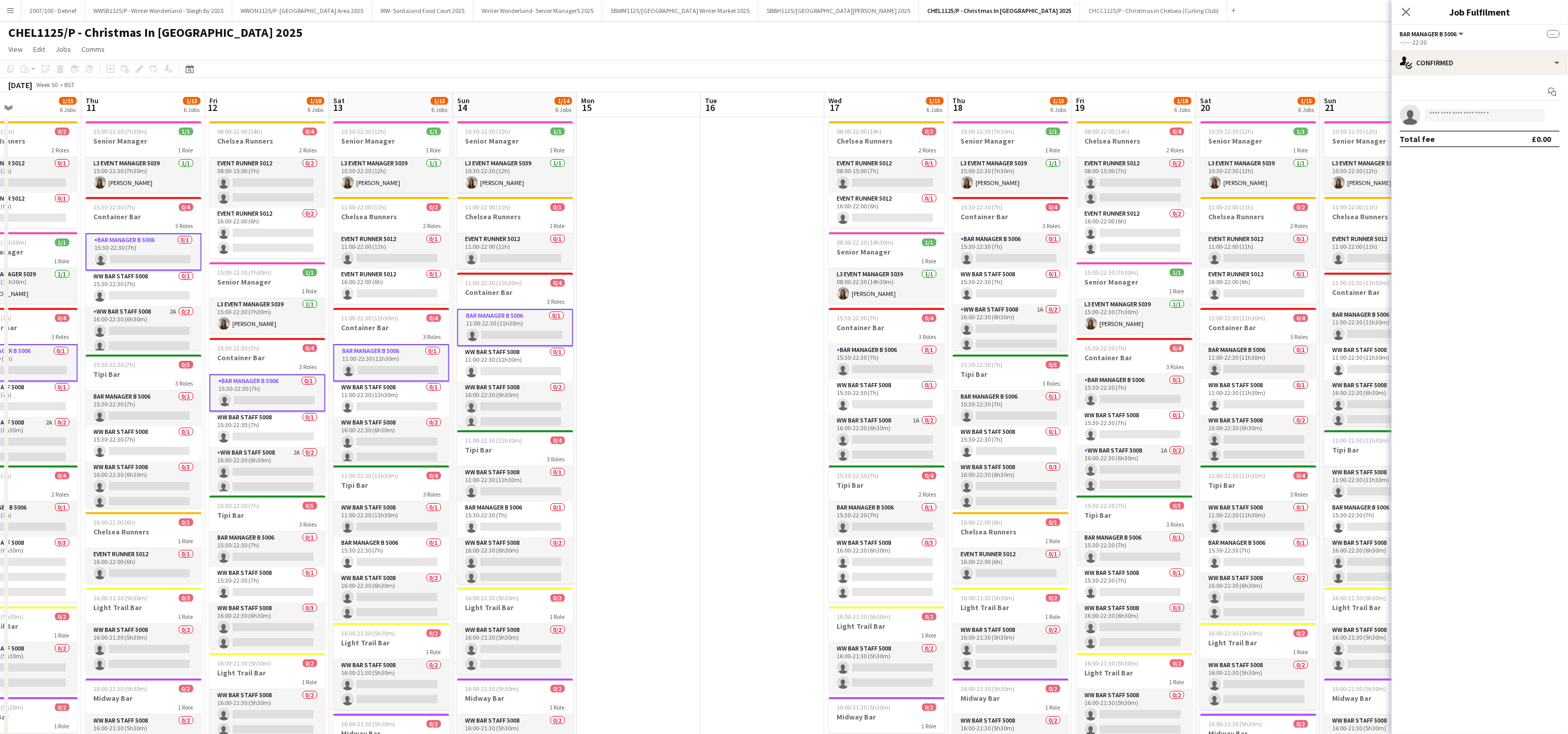
scroll to position [0, 376]
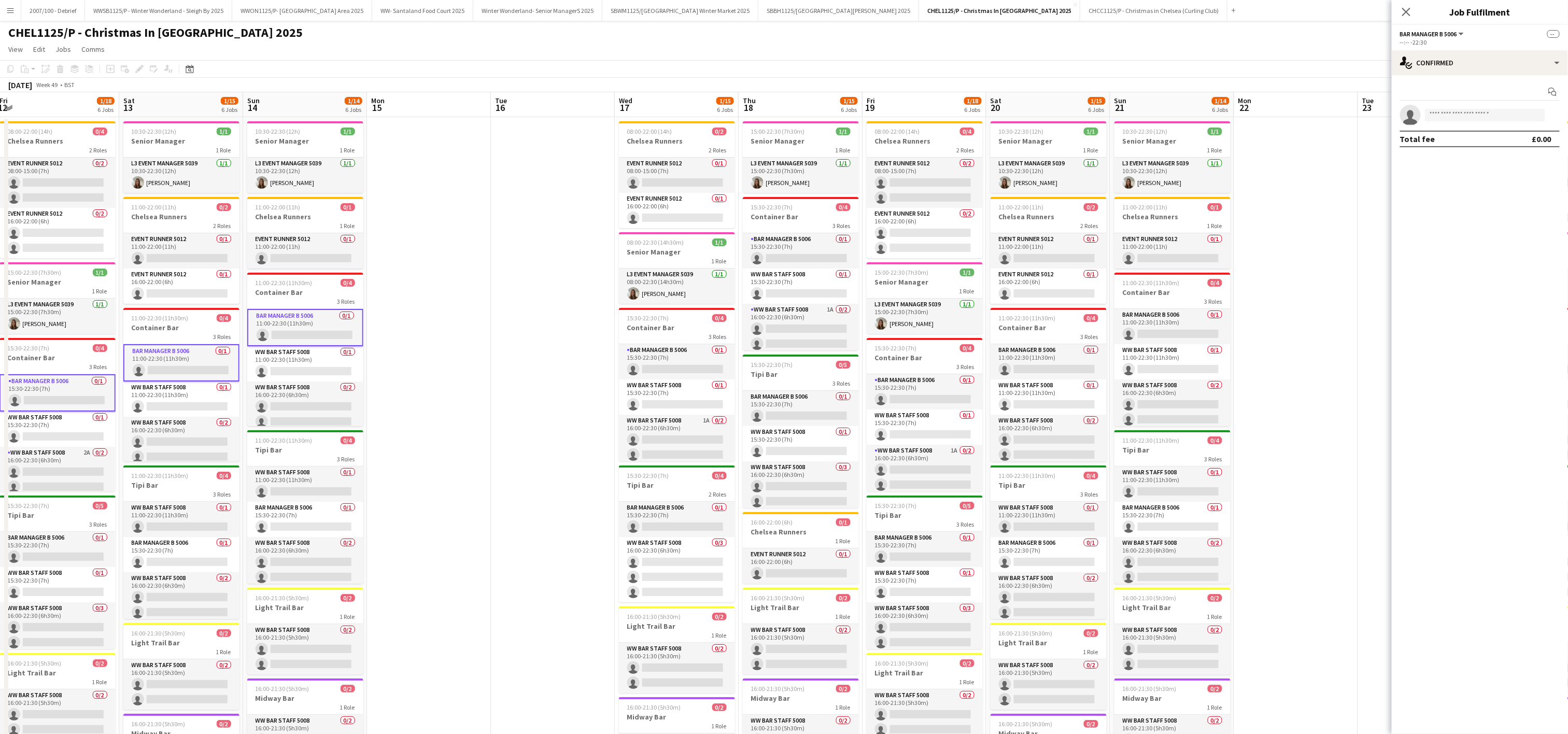
drag, startPoint x: 1098, startPoint y: 393, endPoint x: 513, endPoint y: 456, distance: 588.4
click at [513, 456] on app-calendar-viewport "Tue 9 Wed 10 1/15 6 Jobs Thu 11 1/15 6 Jobs Fri 12 1/18 6 Jobs Sat 13 1/15 6 Jo…" at bounding box center [784, 473] width 1568 height 762
click at [670, 363] on app-card-role "Bar Manager B 5006 0/1 15:30-22:30 (7h) single-neutral-actions" at bounding box center [676, 361] width 116 height 35
drag, startPoint x: 769, startPoint y: 419, endPoint x: 914, endPoint y: 394, distance: 147.1
click at [769, 419] on app-card-role "Bar Manager B 5006 0/1 15:30-22:30 (7h) single-neutral-actions" at bounding box center [800, 408] width 116 height 35
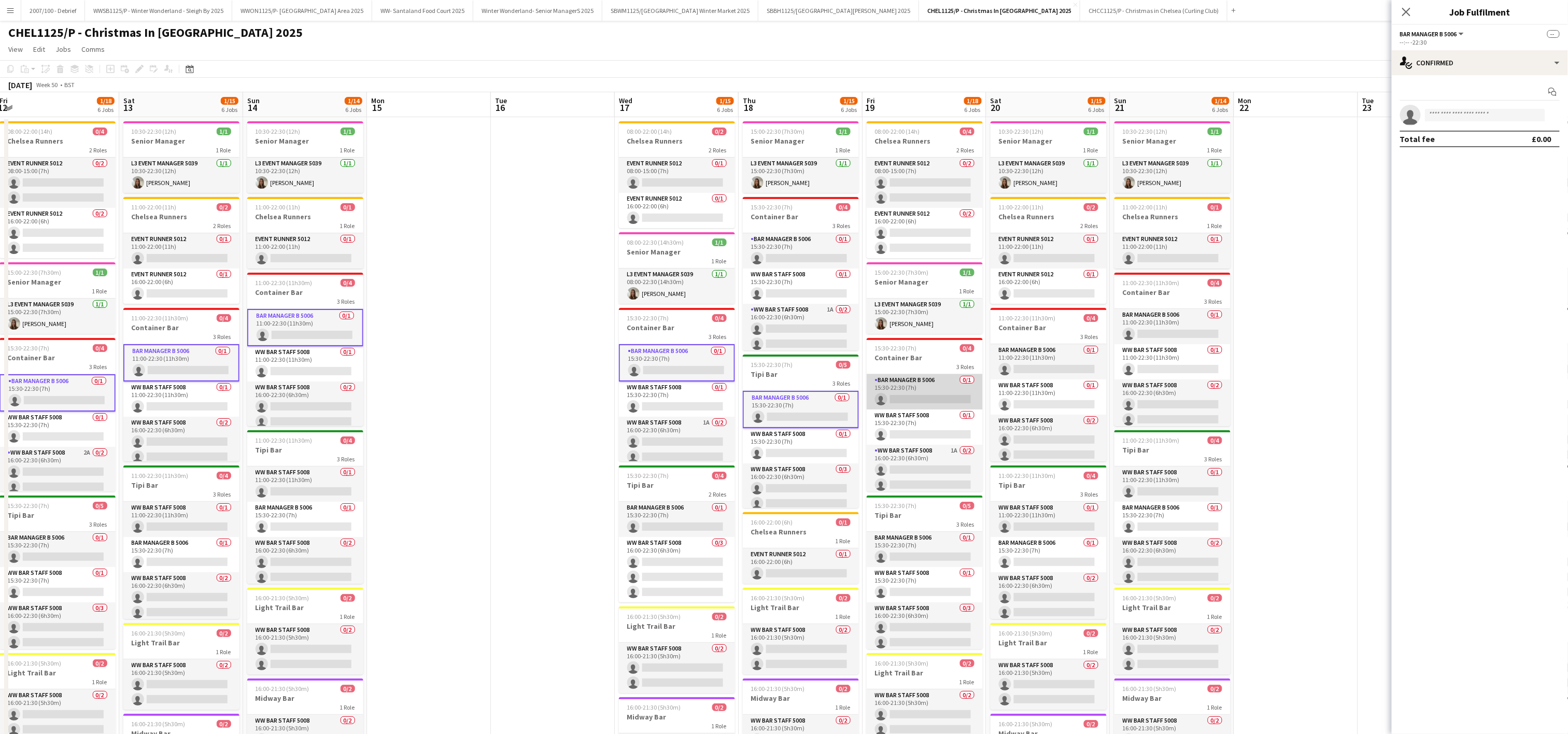
scroll to position [0, 375]
click at [916, 394] on app-card-role "Bar Manager B 5006 0/1 15:30-22:30 (7h) single-neutral-actions" at bounding box center [925, 391] width 116 height 35
click at [1026, 360] on app-card-role "Bar Manager B 5006 0/1 11:00-22:30 (11h30m) single-neutral-actions" at bounding box center [1049, 361] width 116 height 35
click at [1183, 332] on app-card-role "Bar Manager B 5006 0/1 11:00-22:30 (11h30m) single-neutral-actions" at bounding box center [1173, 326] width 116 height 35
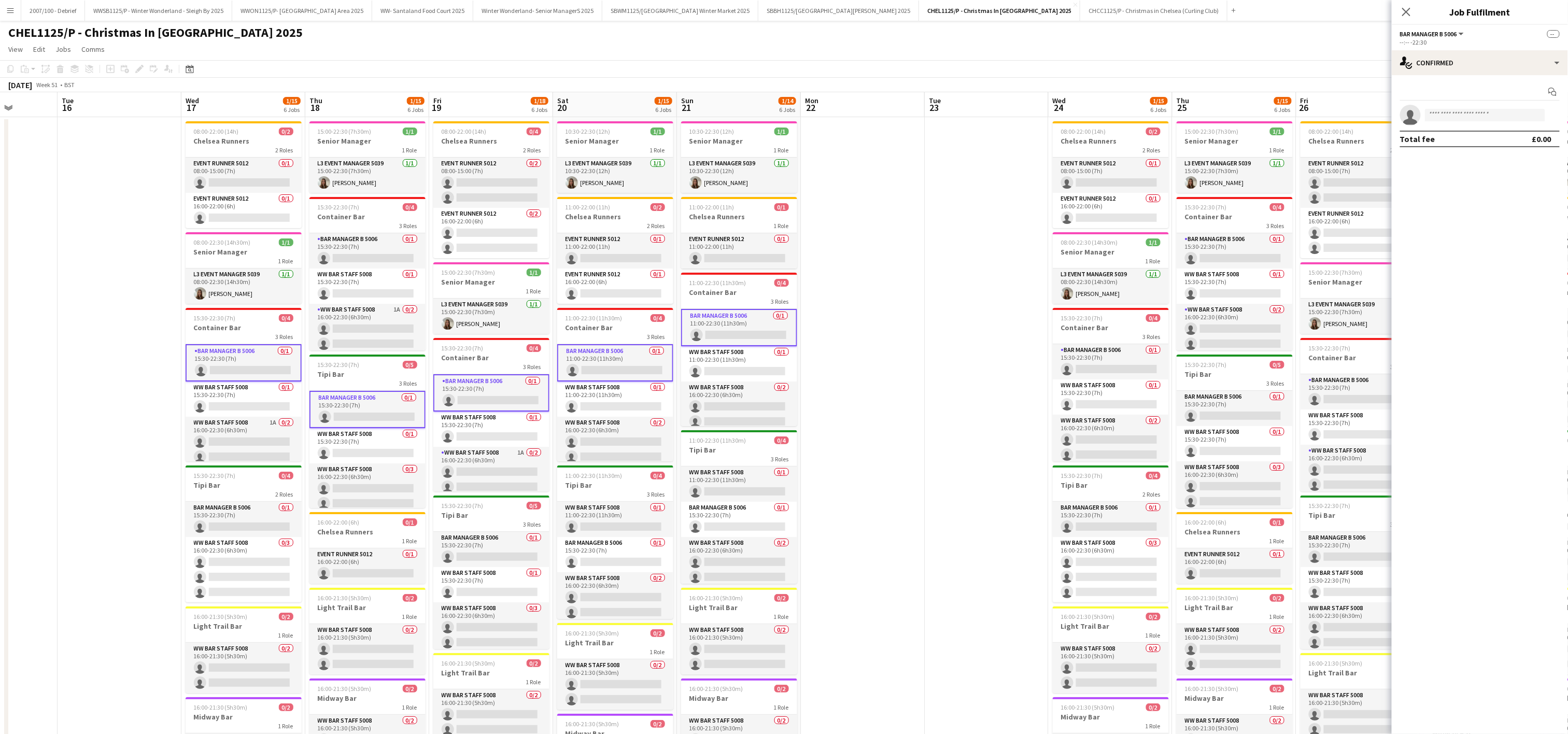
scroll to position [0, 387]
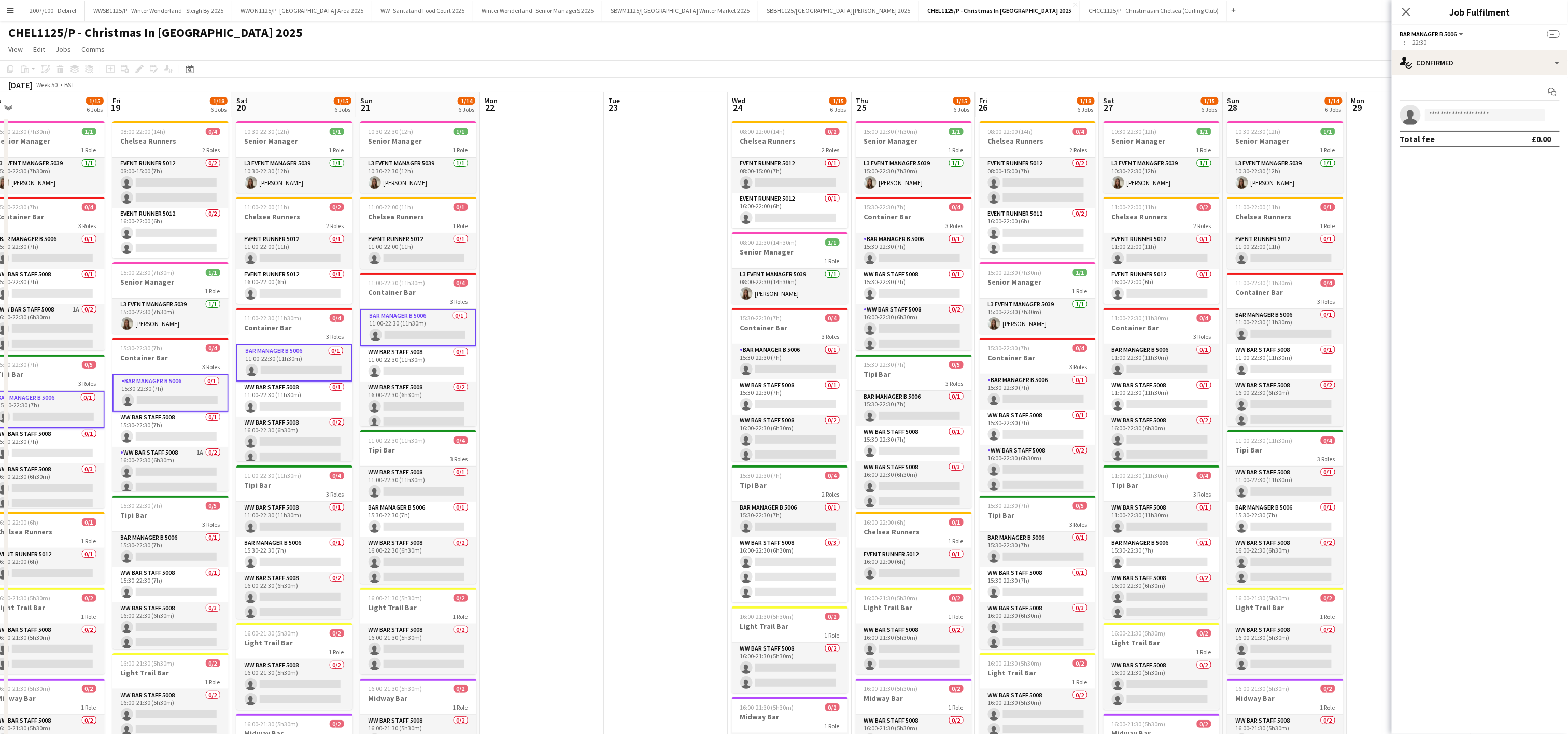
drag, startPoint x: 1291, startPoint y: 398, endPoint x: 537, endPoint y: 469, distance: 757.3
click at [537, 469] on app-calendar-viewport "Mon 15 Tue 16 Wed 17 1/15 6 Jobs Thu 18 1/15 6 Jobs Fri 19 1/18 6 Jobs Sat 20 1…" at bounding box center [784, 473] width 1568 height 762
drag, startPoint x: 793, startPoint y: 367, endPoint x: 894, endPoint y: 399, distance: 105.9
click at [795, 367] on app-card-role "Bar Manager B 5006 0/1 15:30-22:30 (7h) single-neutral-actions" at bounding box center [790, 361] width 116 height 35
click at [921, 415] on app-card-role "Bar Manager B 5006 0/1 15:30-22:30 (7h) single-neutral-actions" at bounding box center [915, 408] width 116 height 35
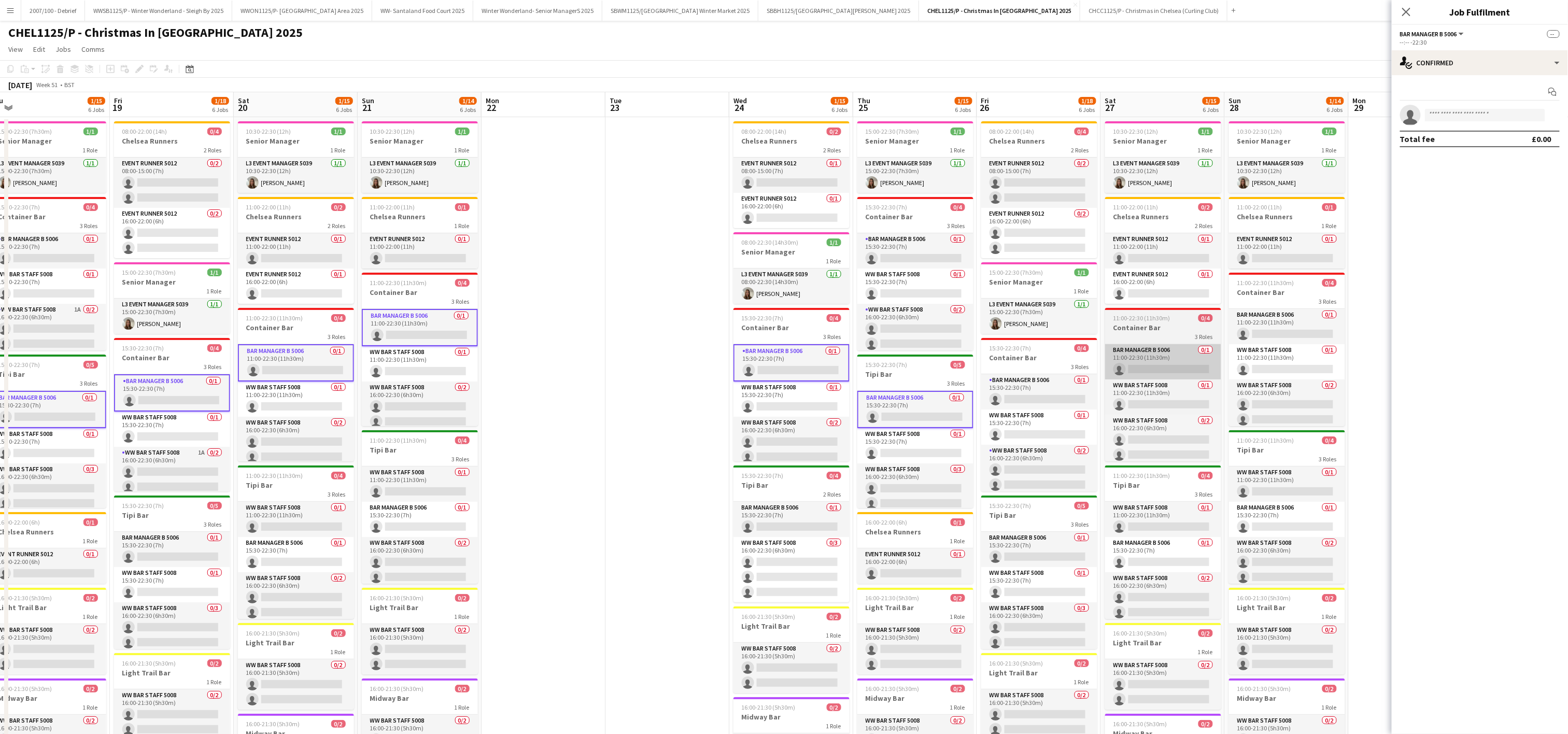
drag, startPoint x: 1023, startPoint y: 388, endPoint x: 1116, endPoint y: 375, distance: 93.9
click at [1026, 388] on app-card-role "Bar Manager B 5006 0/1 15:30-22:30 (7h) single-neutral-actions" at bounding box center [1039, 391] width 116 height 35
click at [1146, 364] on app-card-role "Bar Manager B 5006 0/1 11:00-22:30 (11h30m) single-neutral-actions" at bounding box center [1165, 361] width 116 height 35
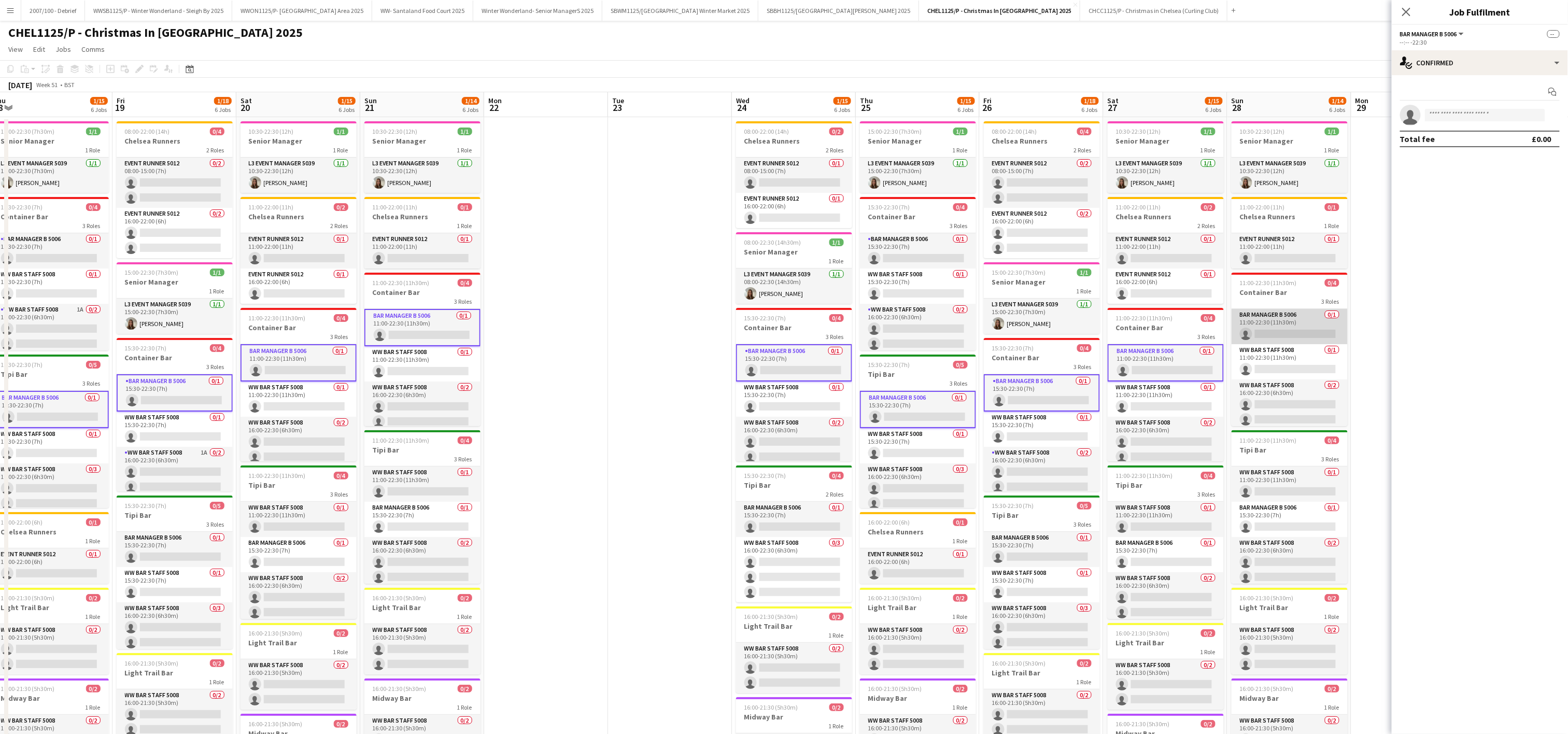
click at [1272, 323] on app-card-role "Bar Manager B 5006 0/1 11:00-22:30 (11h30m) single-neutral-actions" at bounding box center [1289, 326] width 116 height 35
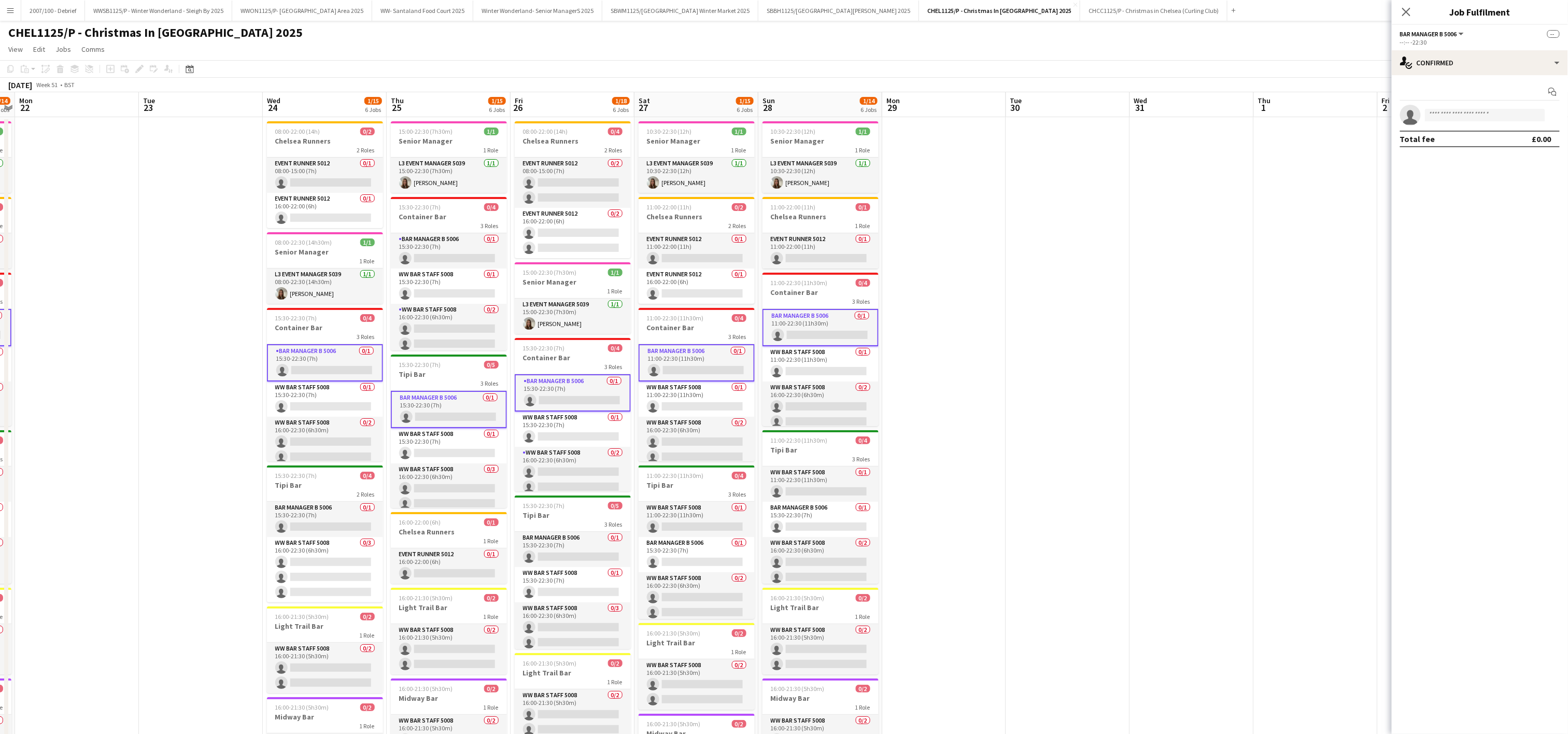
drag, startPoint x: 607, startPoint y: 400, endPoint x: 139, endPoint y: 406, distance: 468.0
click at [139, 406] on app-calendar-viewport "Fri 19 1/18 6 Jobs Sat 20 1/15 6 Jobs Sun 21 1/14 6 Jobs Mon 22 Tue 23 Wed 24 1…" at bounding box center [784, 473] width 1568 height 762
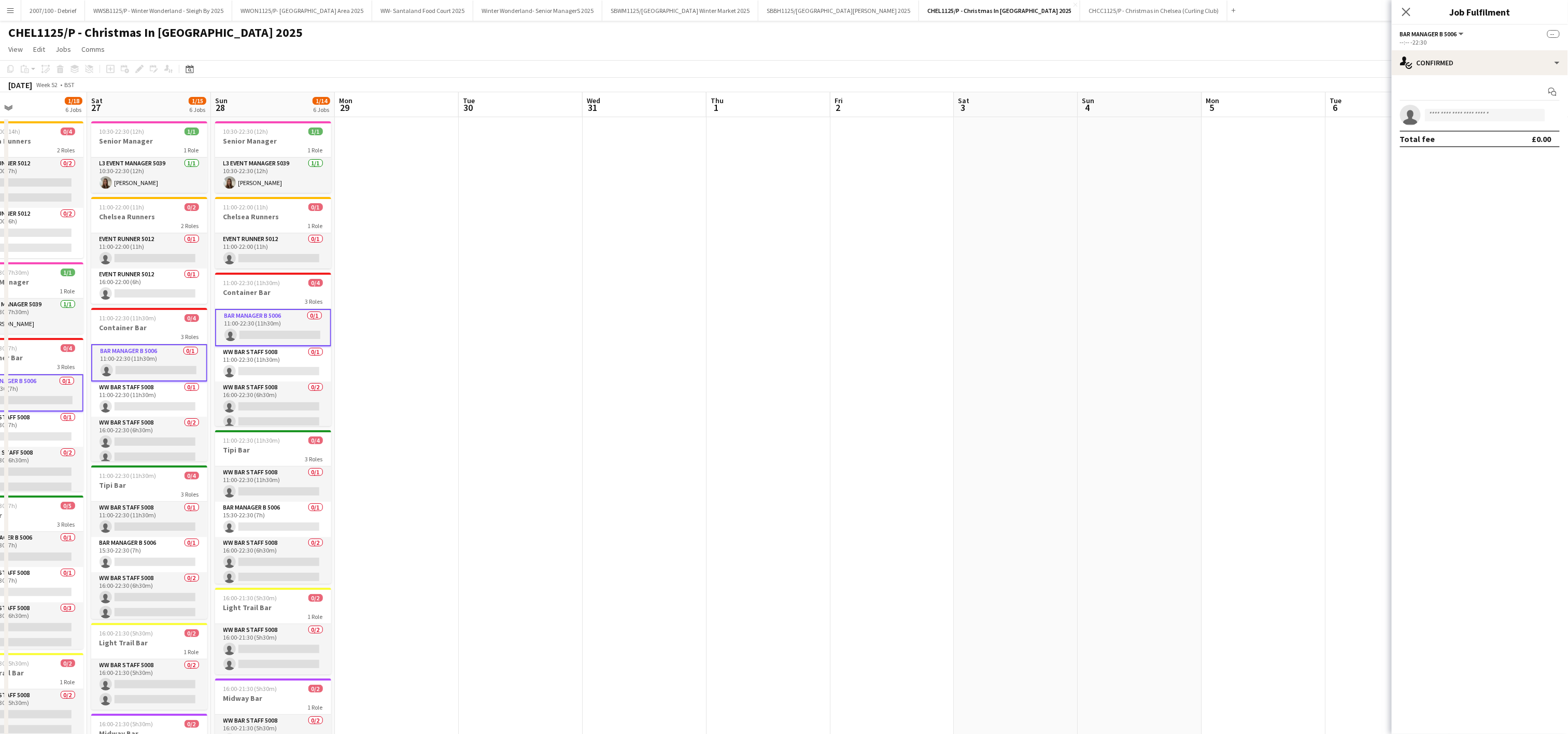
scroll to position [0, 412]
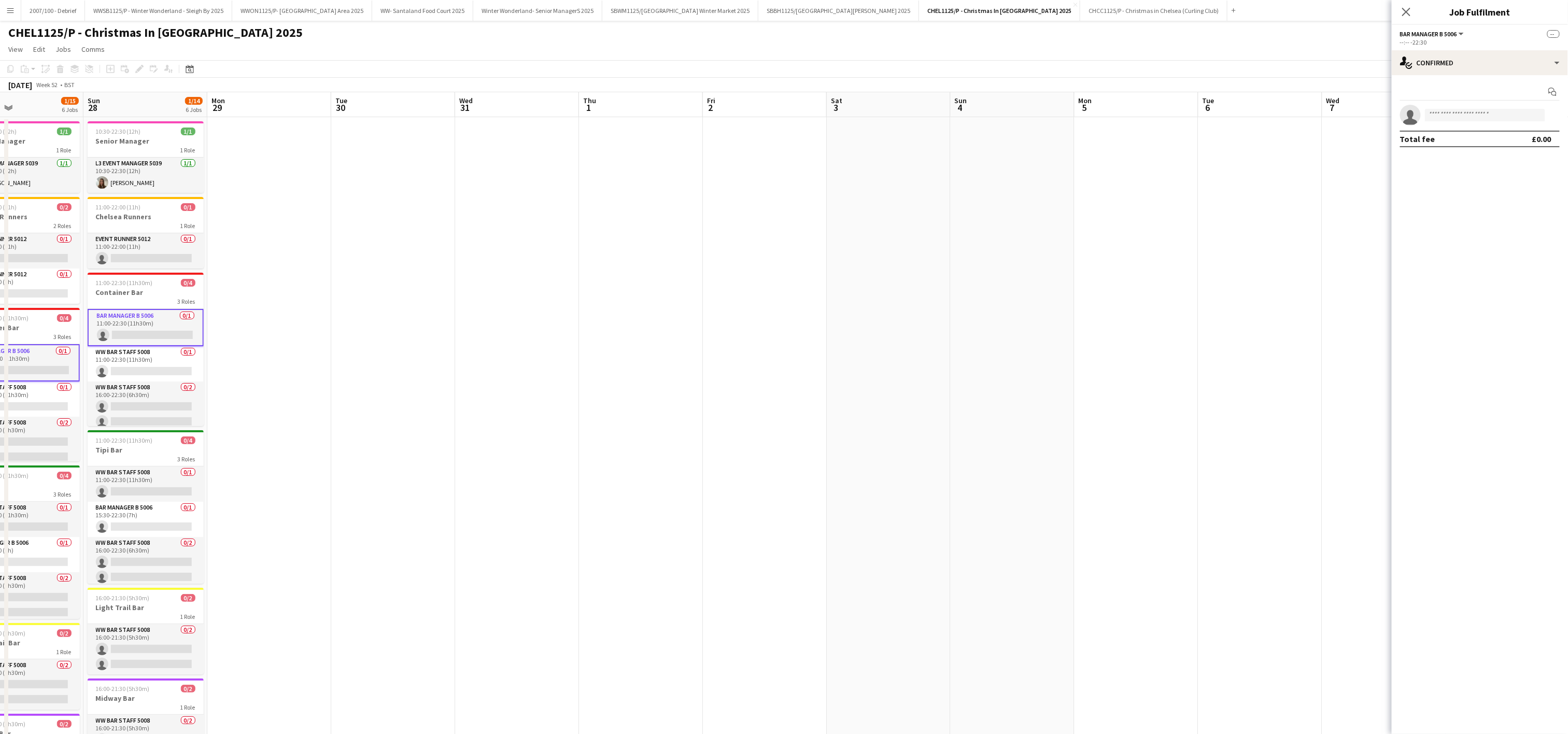
drag, startPoint x: 1183, startPoint y: 399, endPoint x: 508, endPoint y: 447, distance: 676.7
click at [508, 447] on app-calendar-viewport "Wed 24 1/15 6 Jobs Thu 25 1/15 6 Jobs Fri 26 1/18 6 Jobs Sat 27 1/15 6 Jobs Sun…" at bounding box center [784, 473] width 1568 height 762
click at [1462, 113] on input at bounding box center [1485, 115] width 120 height 13
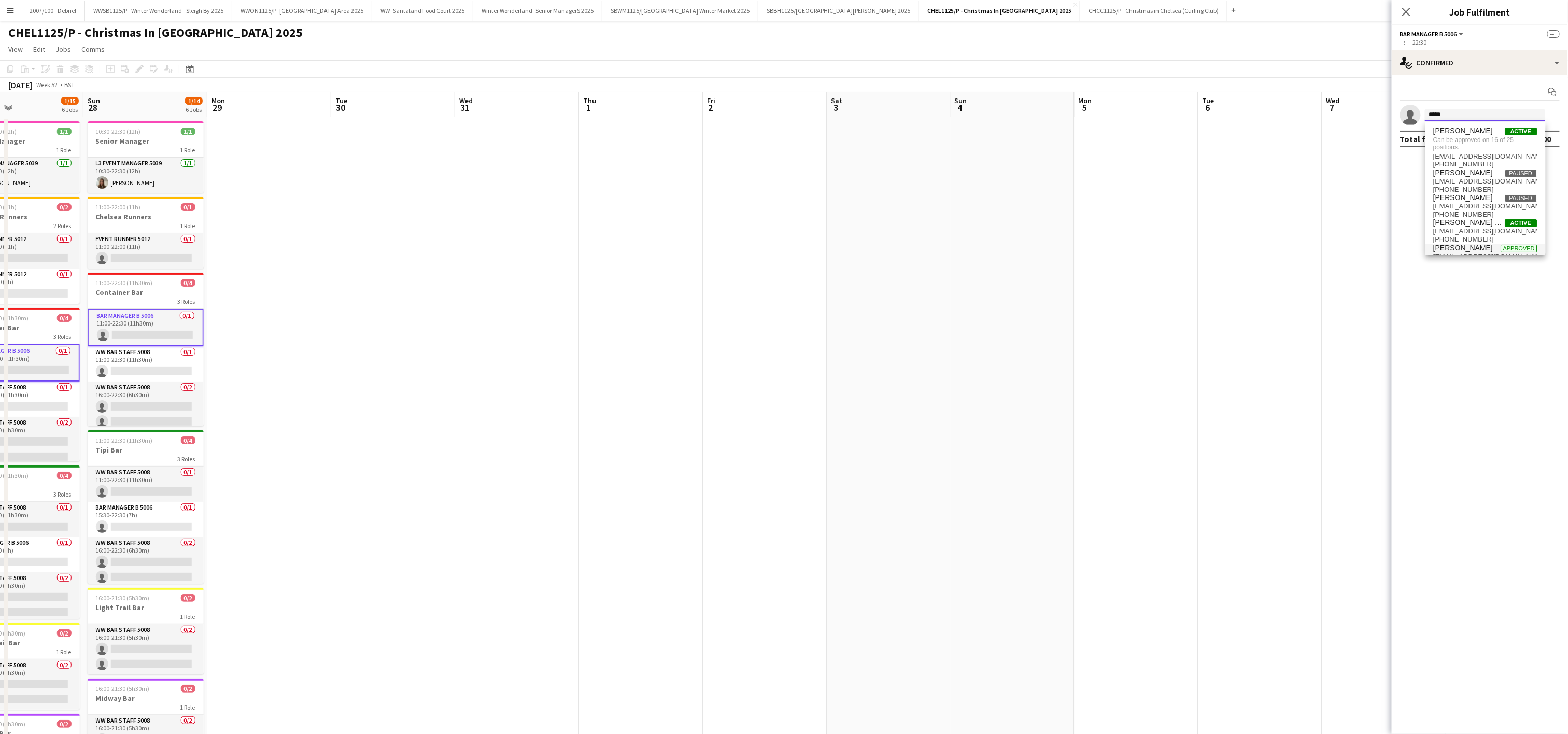
type input "*****"
click at [1501, 252] on span "Approved" at bounding box center [1519, 248] width 36 height 7
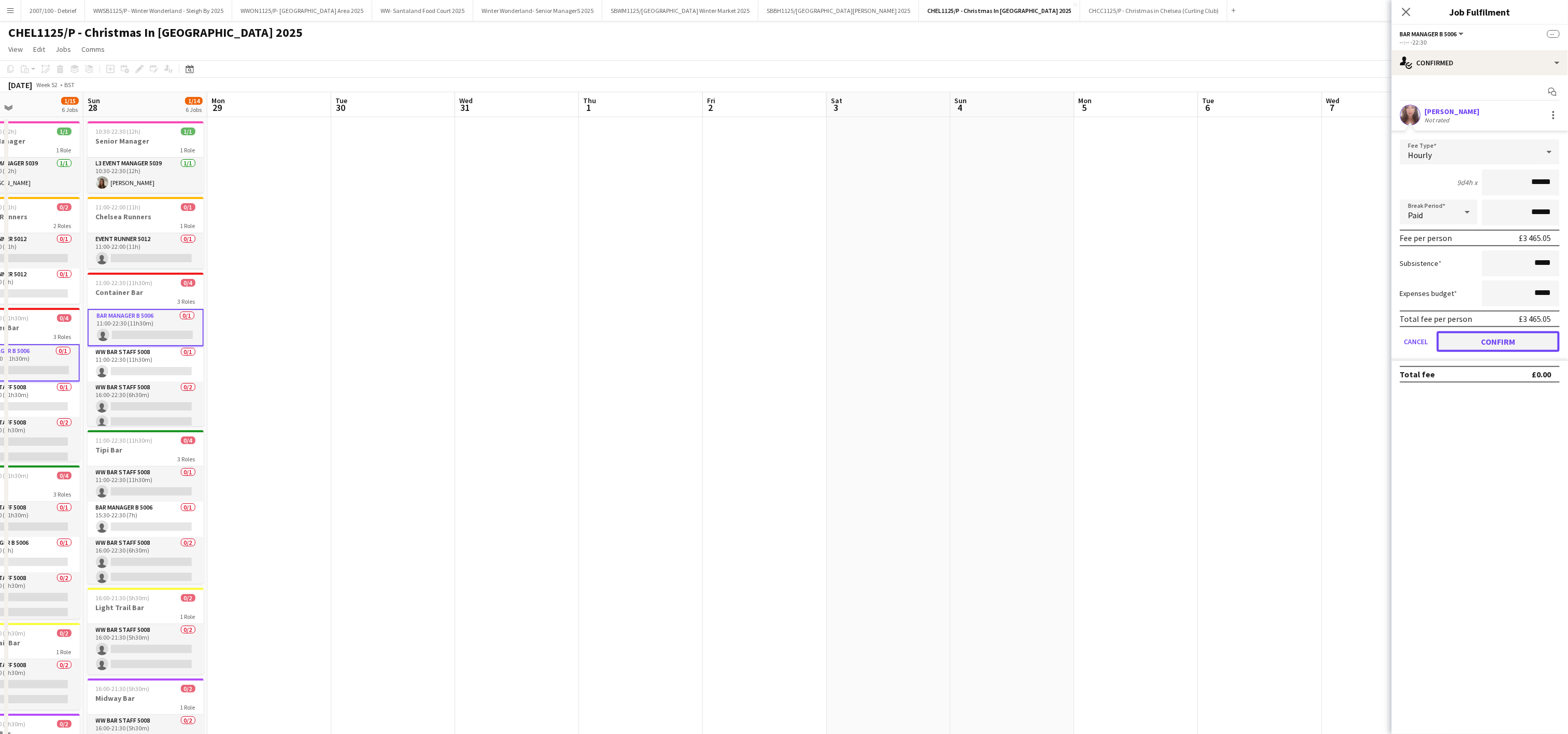
click at [1528, 340] on button "Confirm" at bounding box center [1498, 342] width 123 height 21
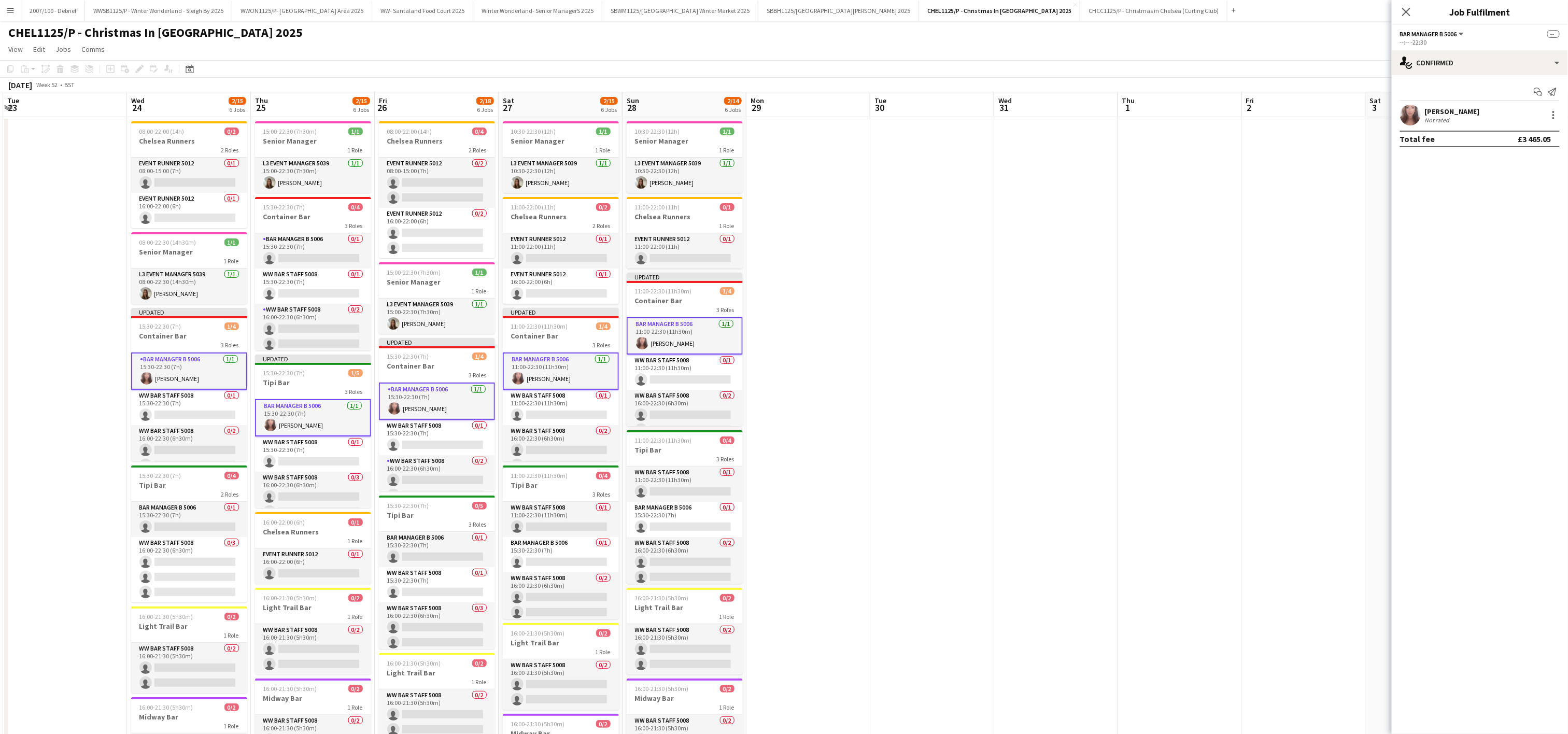
drag, startPoint x: 803, startPoint y: 445, endPoint x: 799, endPoint y: 423, distance: 22.4
click at [1340, 400] on app-calendar-viewport "Sun 21 2/14 6 Jobs Mon 22 Tue 23 Wed 24 2/15 6 Jobs Thu 25 2/15 6 Jobs Fri 26 2…" at bounding box center [784, 473] width 1568 height 762
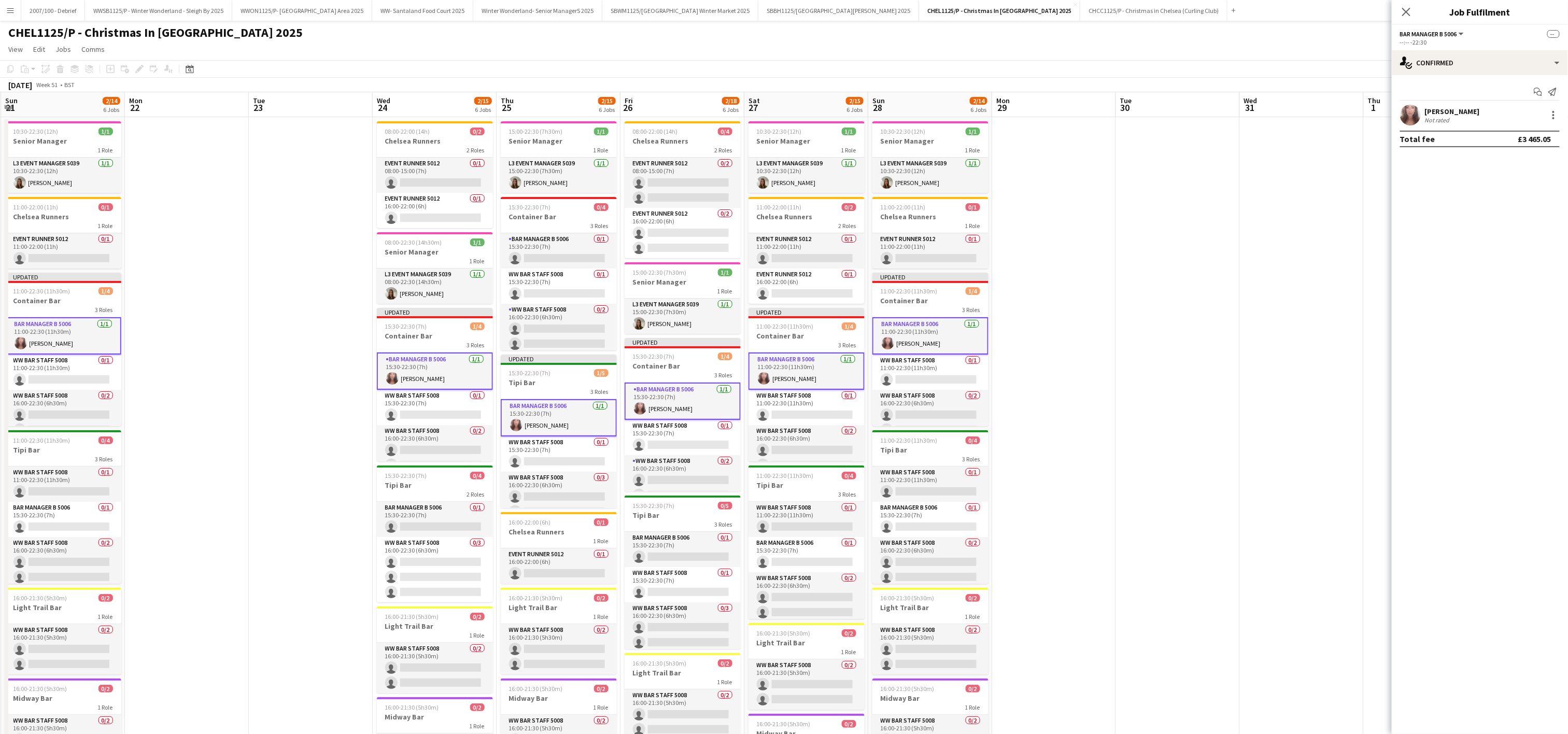
drag, startPoint x: 798, startPoint y: 403, endPoint x: 1304, endPoint y: 361, distance: 507.7
click at [1304, 364] on app-calendar-viewport "Fri 19 2/18 6 Jobs Sat 20 2/15 6 Jobs Sun 21 2/14 6 Jobs Mon 22 Tue 23 Wed 24 2…" at bounding box center [784, 473] width 1568 height 762
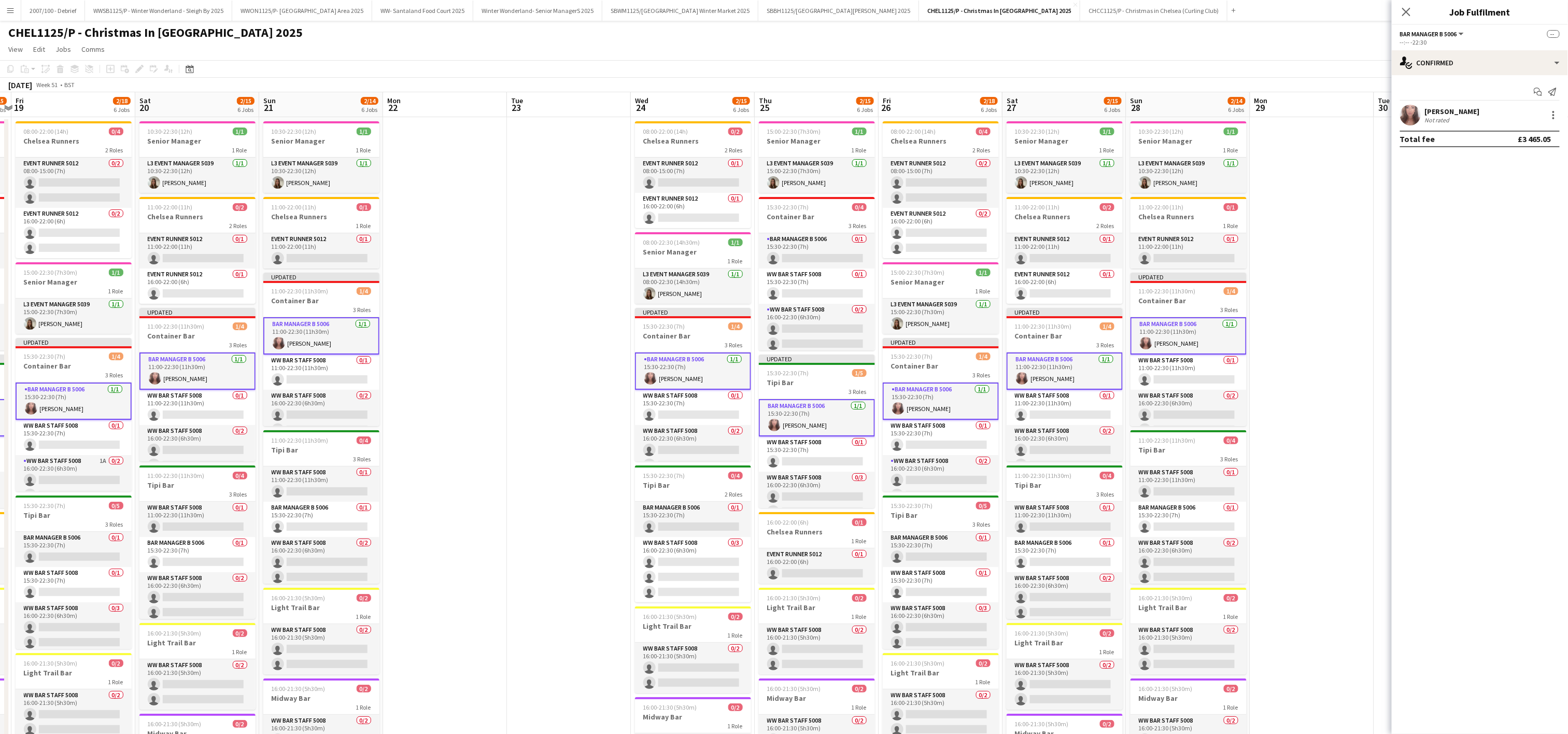
click at [1268, 190] on app-date-cell at bounding box center [1312, 485] width 124 height 737
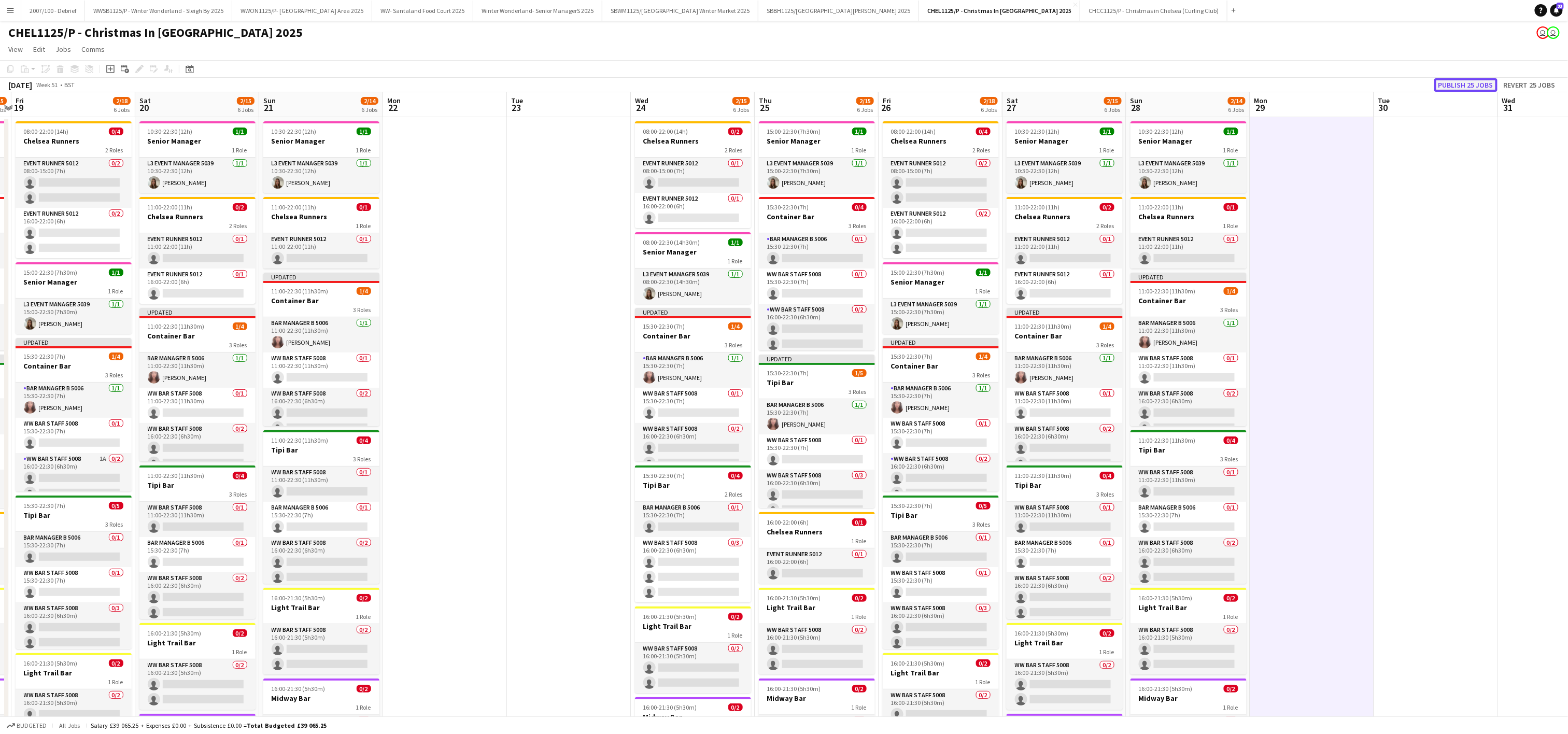
click at [1483, 81] on button "Publish 25 jobs" at bounding box center [1466, 85] width 63 height 13
